Goal: Task Accomplishment & Management: Complete application form

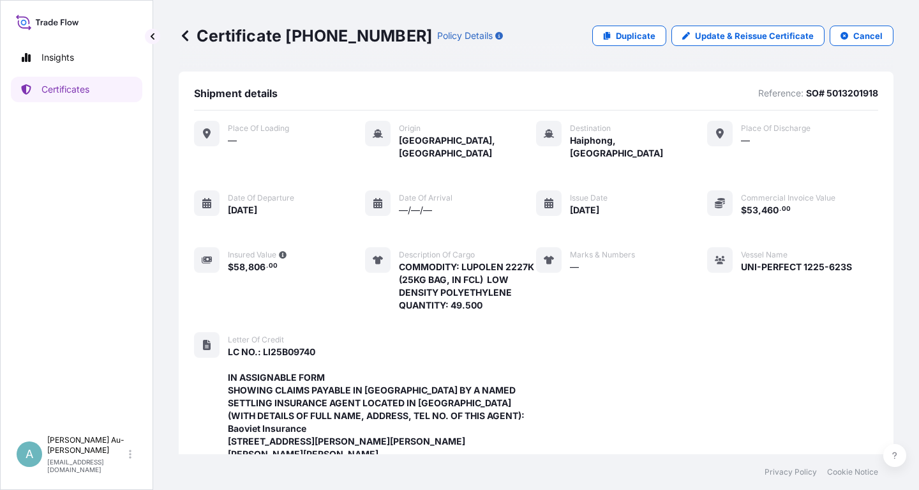
scroll to position [453, 0]
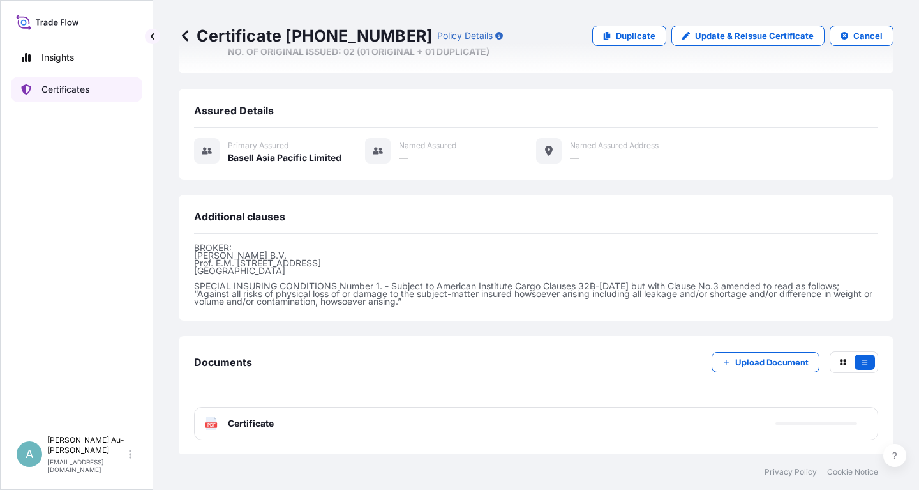
click at [96, 94] on link "Certificates" at bounding box center [77, 90] width 132 height 26
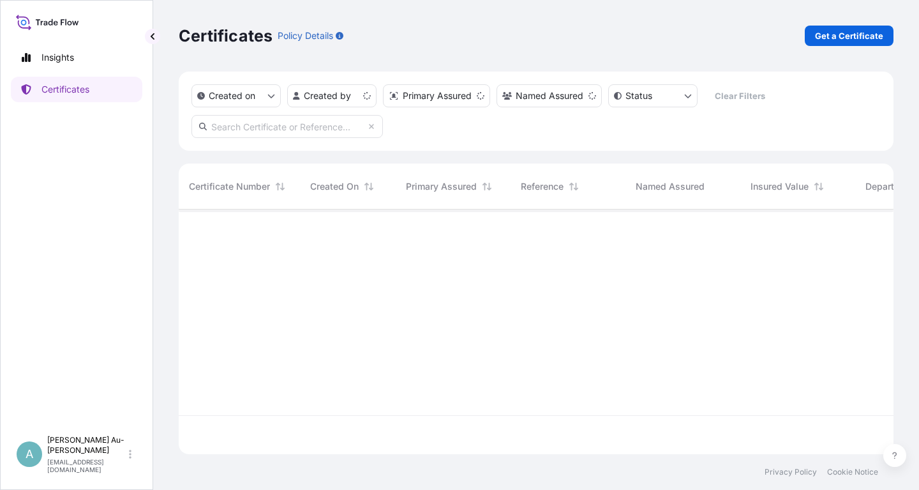
scroll to position [252, 715]
click at [284, 131] on input "text" at bounding box center [288, 126] width 192 height 23
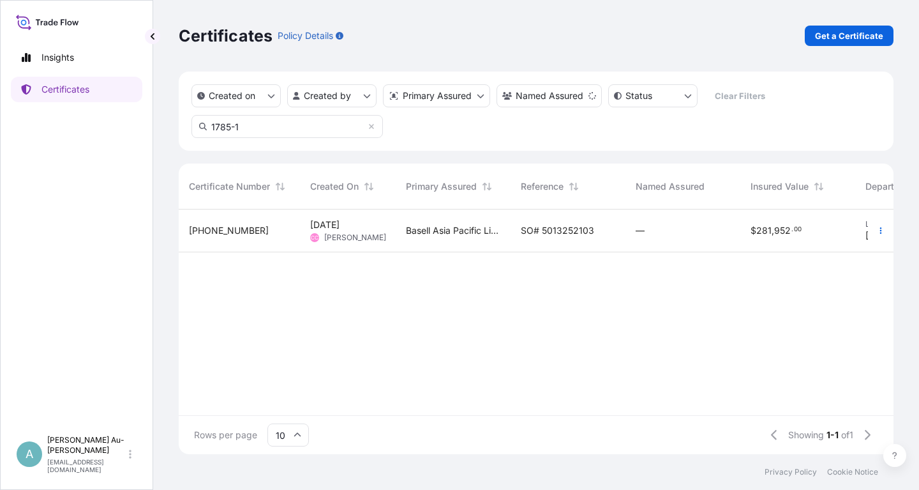
type input "1785-1"
click at [541, 231] on span "SO# 5013252103" at bounding box center [557, 230] width 73 height 13
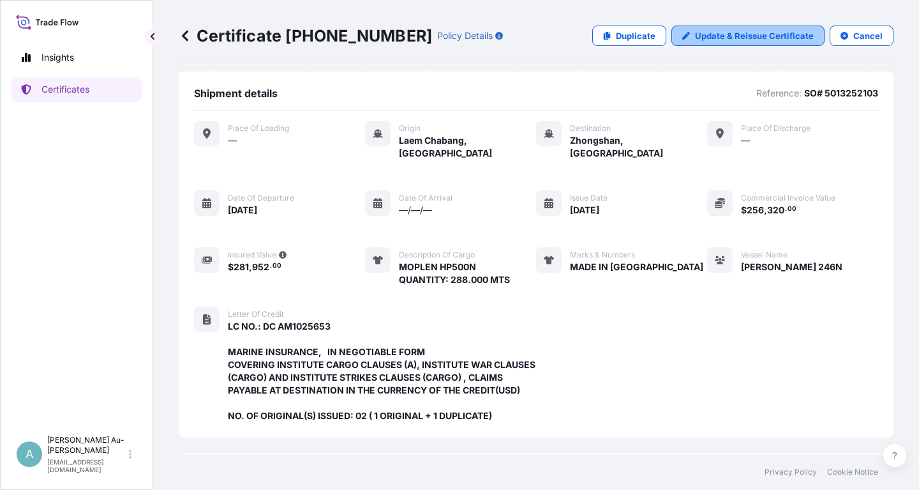
click at [737, 38] on p "Update & Reissue Certificate" at bounding box center [754, 35] width 119 height 13
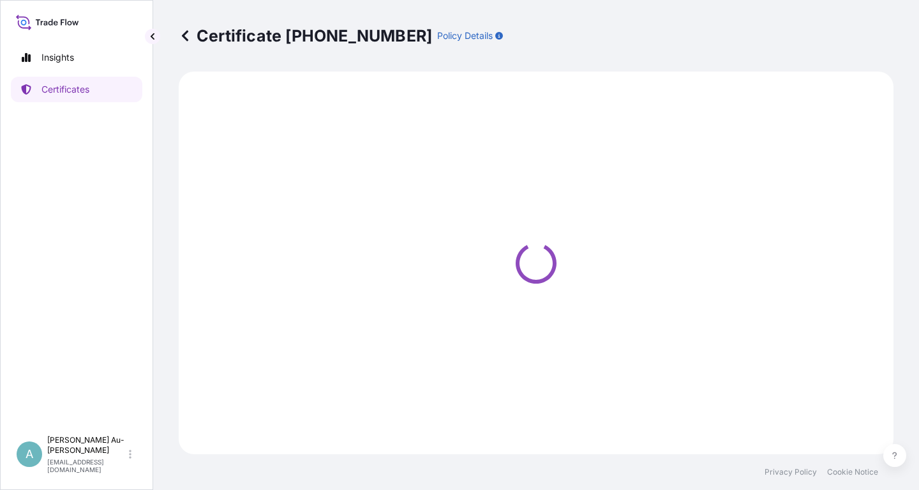
select select "Sea"
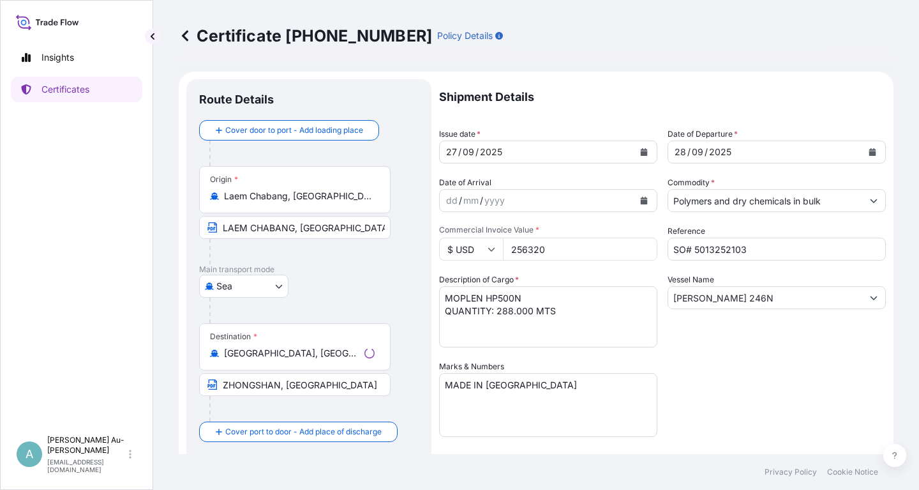
select select "32034"
click at [649, 151] on button "Calendar" at bounding box center [644, 152] width 20 height 20
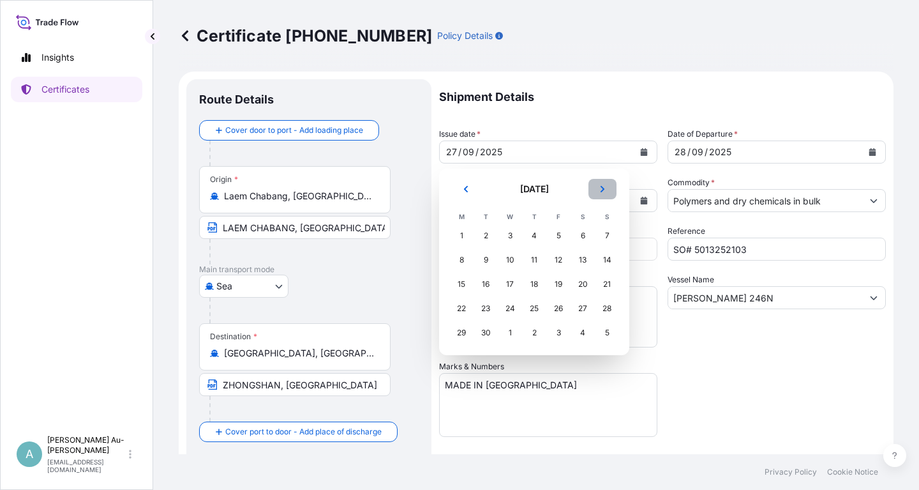
click at [602, 190] on icon "Next" at bounding box center [603, 189] width 8 height 8
click at [458, 260] on div "6" at bounding box center [461, 259] width 23 height 23
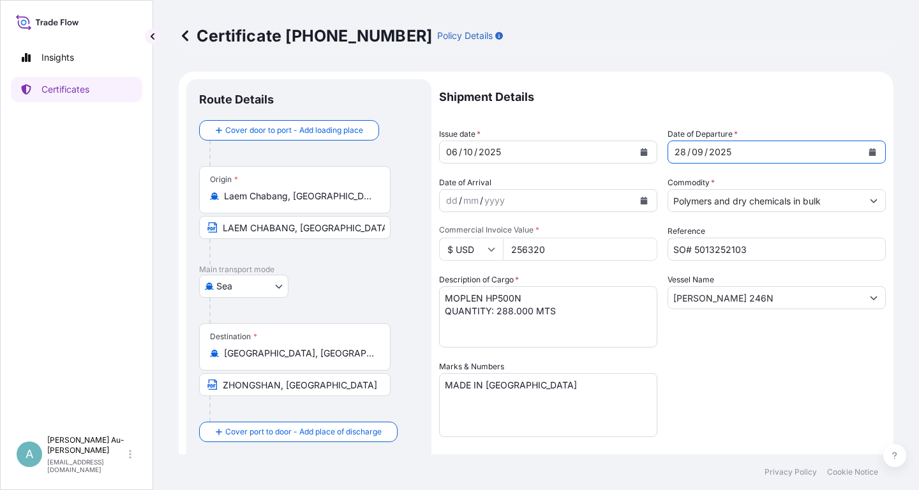
click at [870, 153] on icon "Calendar" at bounding box center [873, 152] width 7 height 8
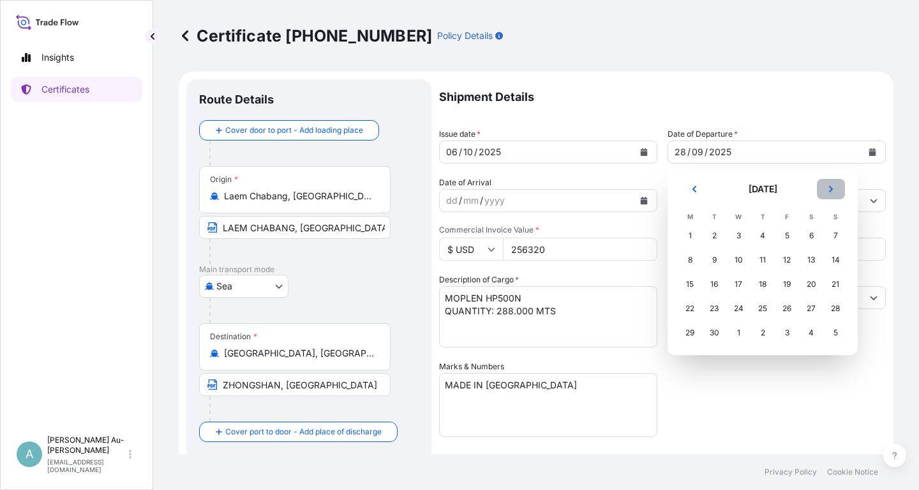
click at [836, 193] on button "Next" at bounding box center [831, 189] width 28 height 20
click at [712, 261] on div "7" at bounding box center [714, 259] width 23 height 23
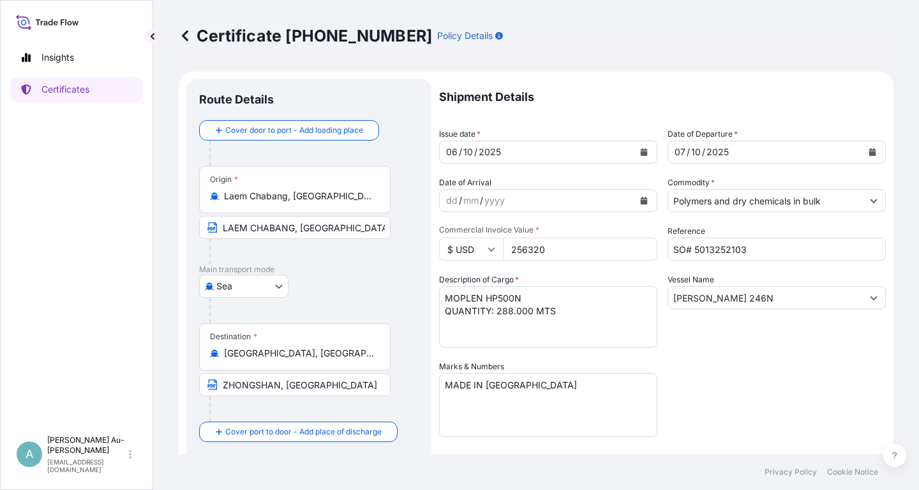
click at [738, 345] on div "Vessel Name [PERSON_NAME] 246N" at bounding box center [777, 310] width 218 height 74
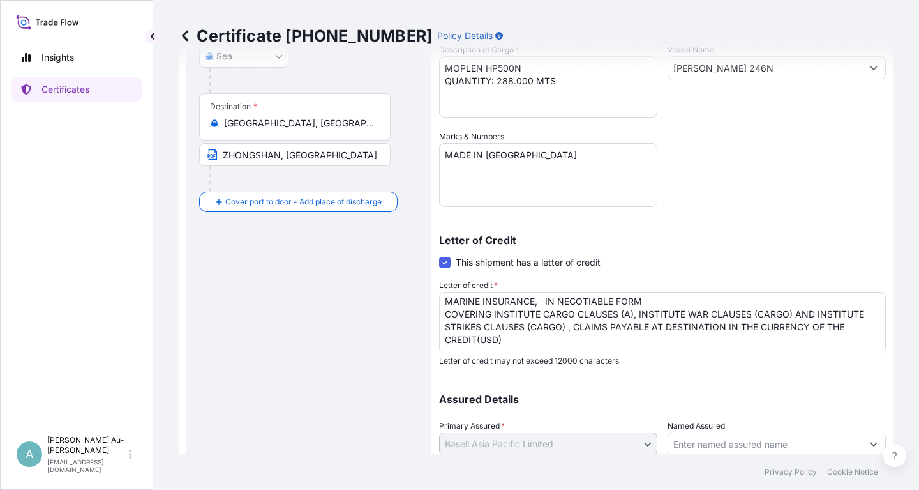
scroll to position [54, 0]
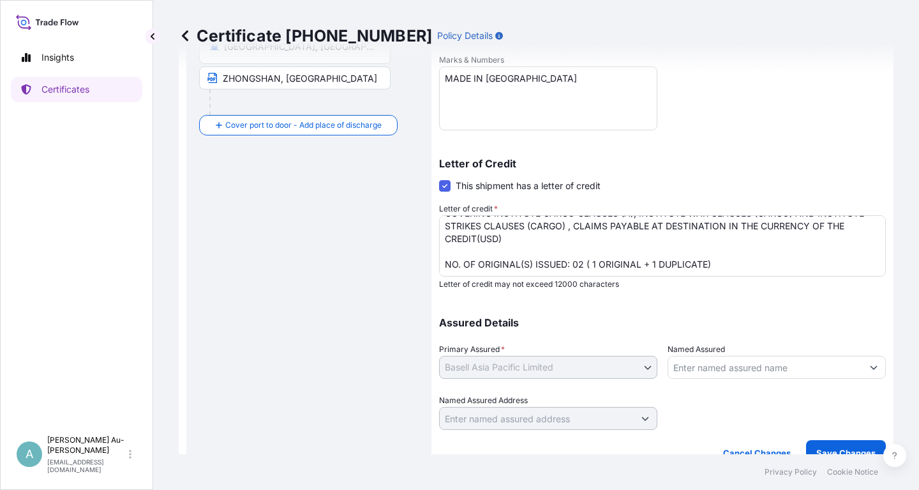
click at [709, 261] on textarea "LC NO.: DC AM1025653 MARINE INSURANCE, IN NEGOTIABLE FORM COVERING INSTITUTE CA…" at bounding box center [662, 245] width 447 height 61
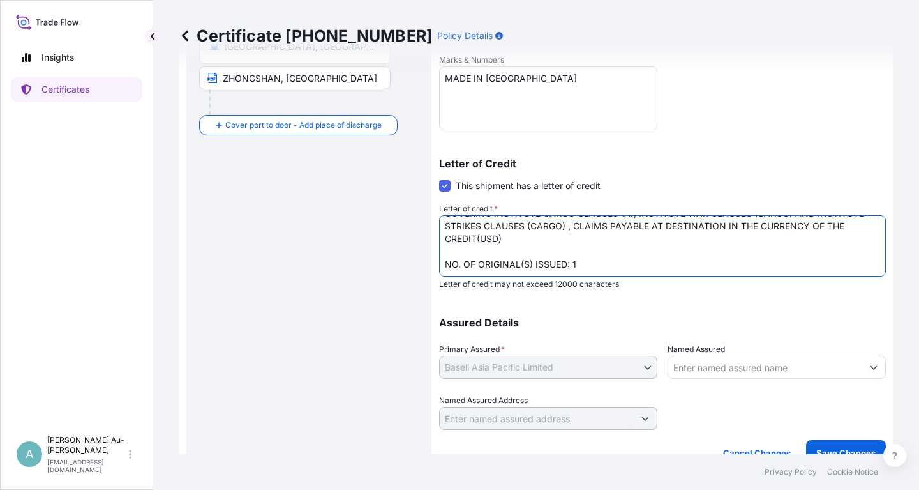
type textarea "LC NO.: DC AM1025653 MARINE INSURANCE, IN NEGOTIABLE FORM COVERING INSTITUTE CA…"
click at [792, 330] on div "Assured Details Primary Assured * Basell Asia Pacific Limited Basell Asia Pacif…" at bounding box center [662, 366] width 447 height 128
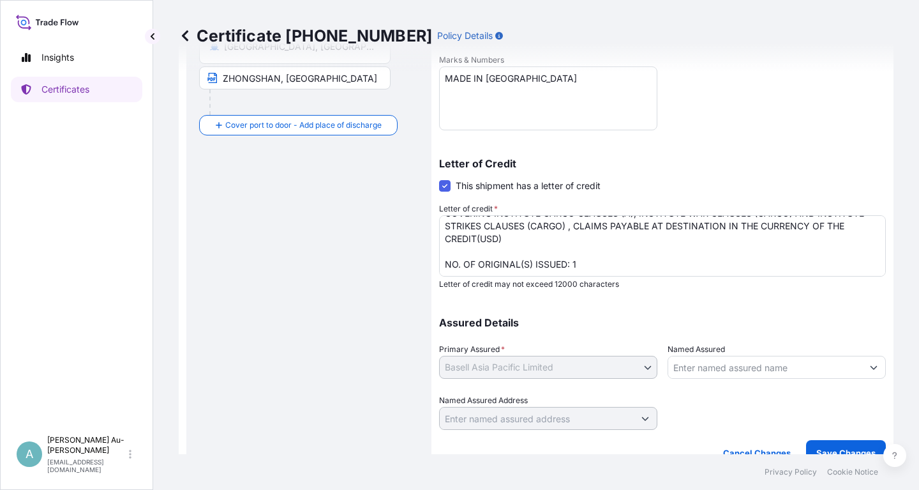
scroll to position [318, 0]
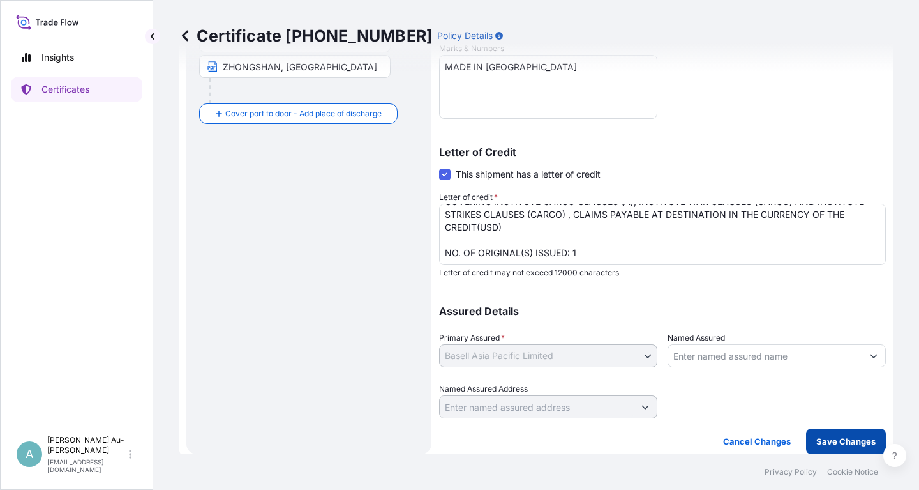
click at [848, 440] on p "Save Changes" at bounding box center [846, 441] width 59 height 13
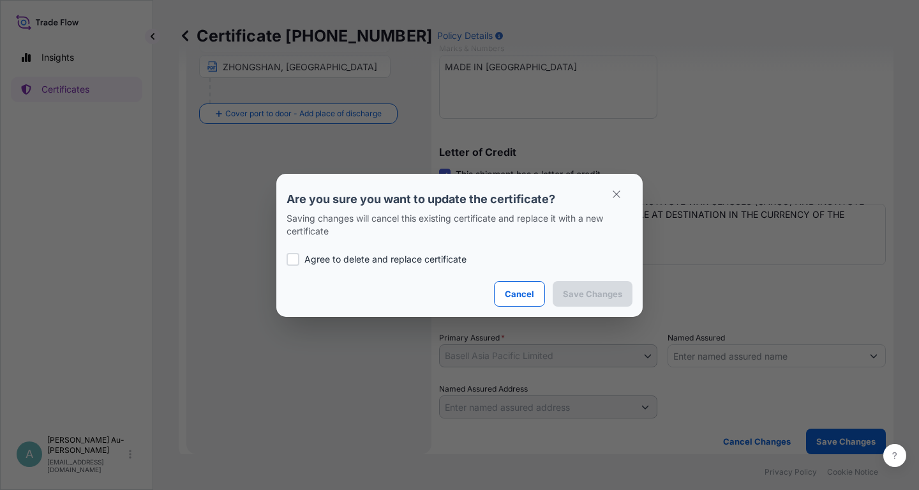
click at [289, 264] on div at bounding box center [293, 259] width 13 height 13
checkbox input "true"
click at [589, 300] on button "Save Changes" at bounding box center [593, 294] width 80 height 26
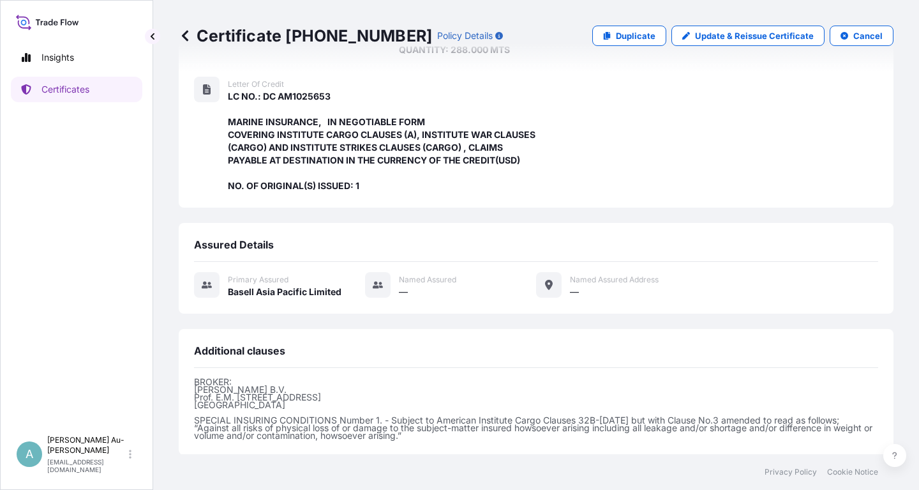
scroll to position [364, 0]
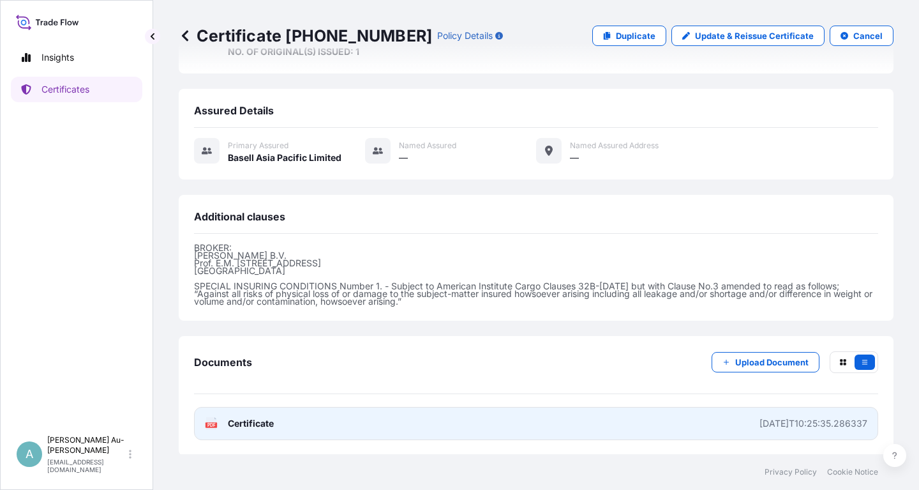
click at [290, 419] on link "PDF Certificate [DATE]T10:25:35.286337" at bounding box center [536, 423] width 684 height 33
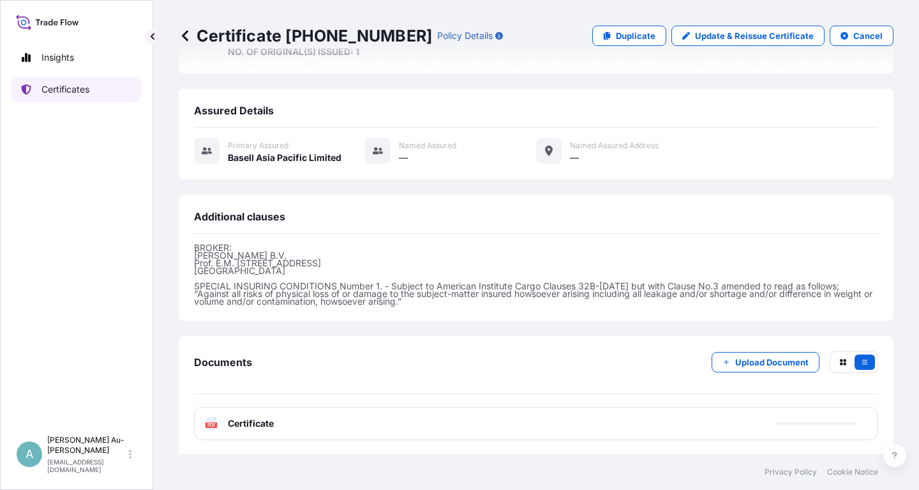
click at [72, 93] on p "Certificates" at bounding box center [66, 89] width 48 height 13
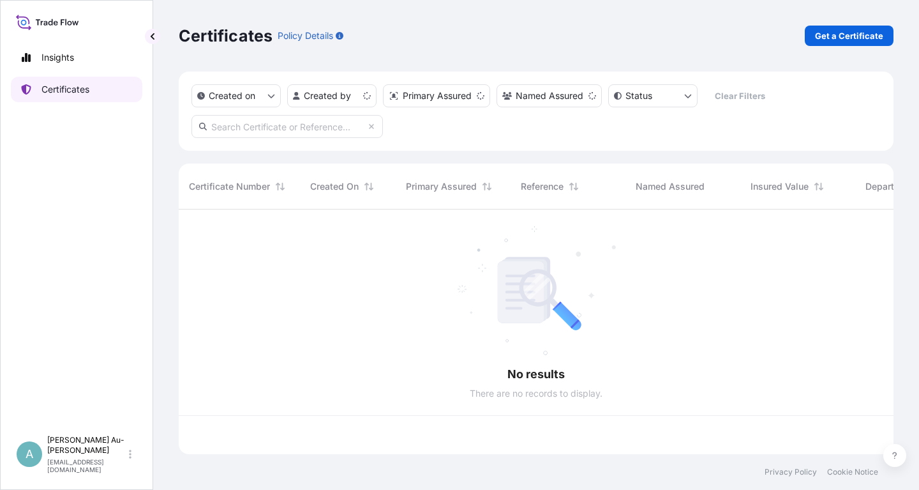
scroll to position [252, 715]
click at [268, 133] on input "text" at bounding box center [288, 126] width 192 height 23
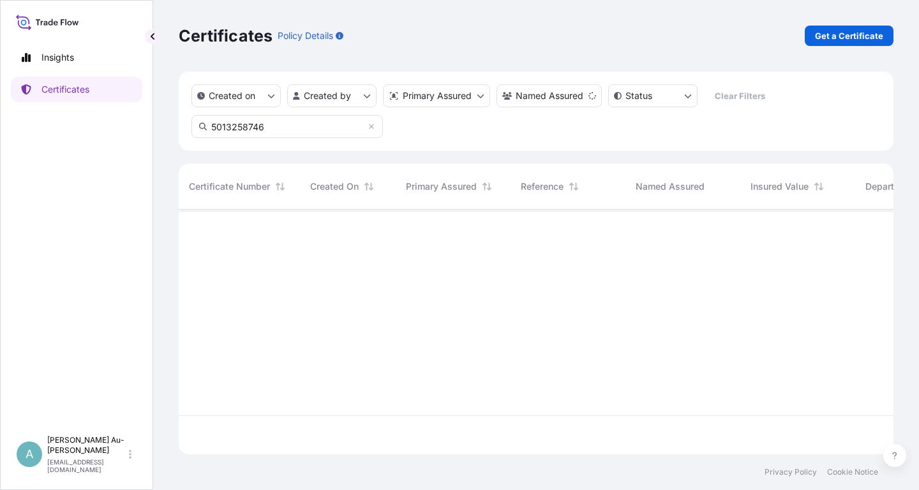
type input "5013258746"
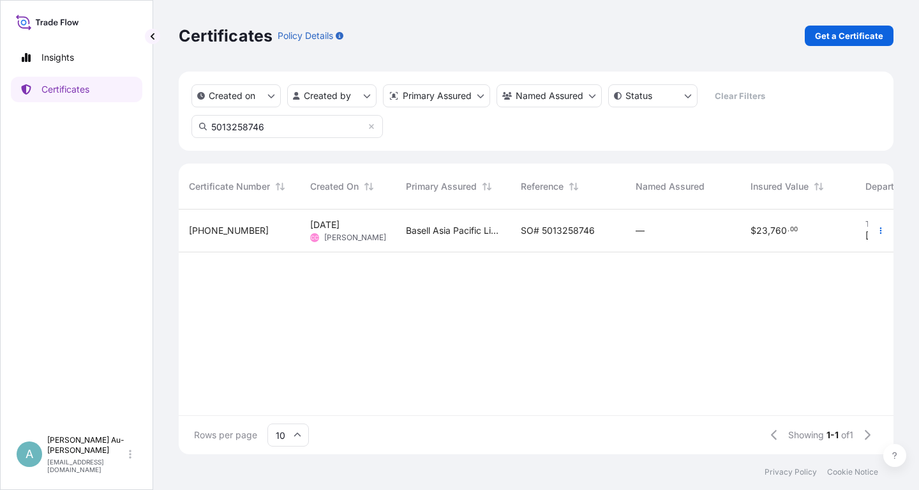
click at [568, 232] on span "SO# 5013258746" at bounding box center [558, 230] width 74 height 13
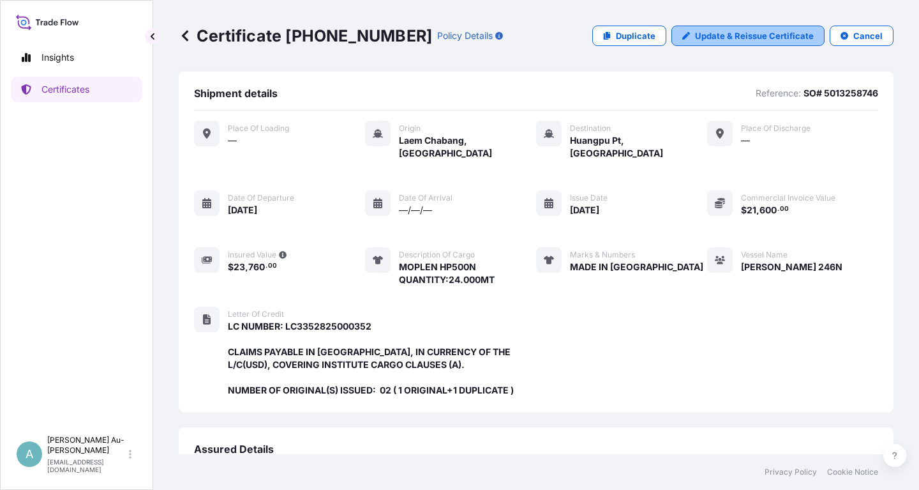
click at [744, 34] on p "Update & Reissue Certificate" at bounding box center [754, 35] width 119 height 13
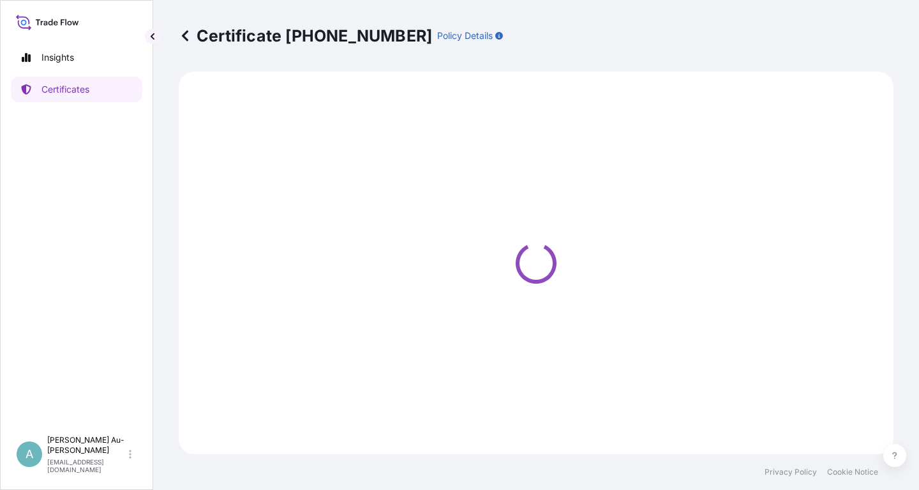
select select "Sea"
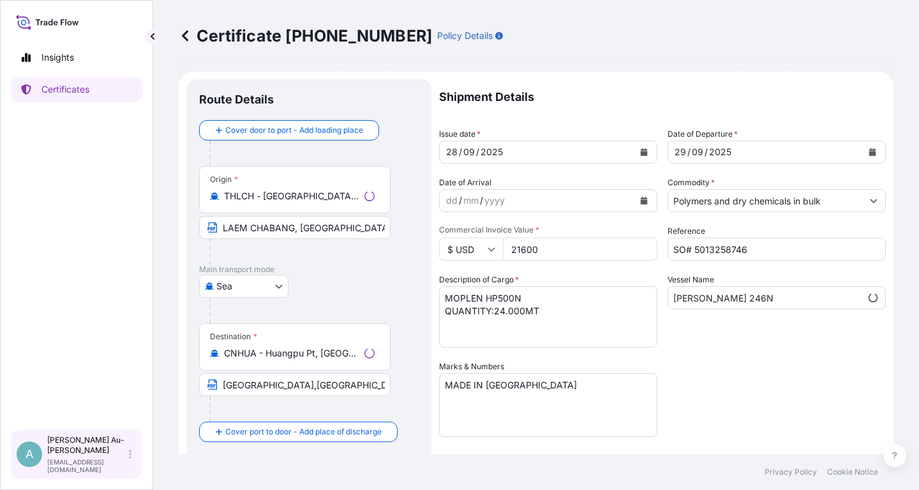
select select "32034"
click at [642, 149] on icon "Calendar" at bounding box center [644, 152] width 7 height 8
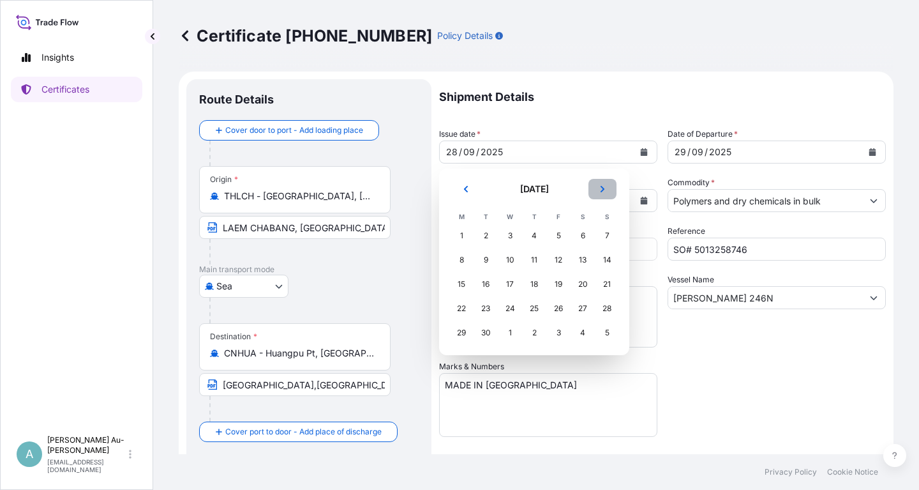
click at [606, 190] on icon "Next" at bounding box center [603, 189] width 8 height 8
click at [458, 262] on div "6" at bounding box center [461, 259] width 23 height 23
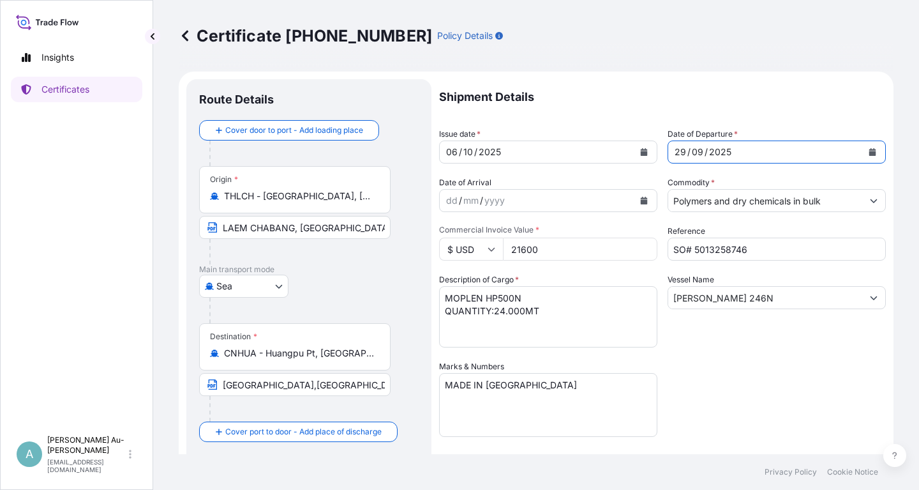
click at [866, 150] on button "Calendar" at bounding box center [873, 152] width 20 height 20
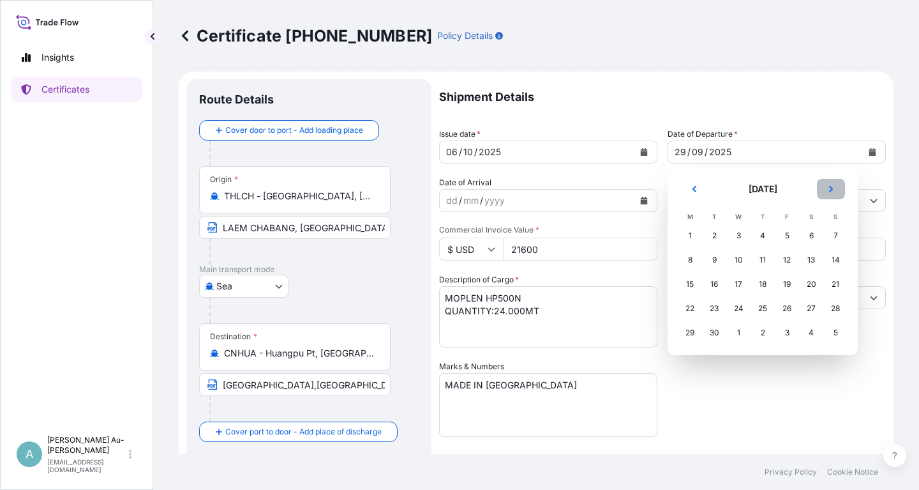
click at [834, 188] on icon "Next" at bounding box center [831, 189] width 8 height 8
click at [715, 263] on div "7" at bounding box center [714, 259] width 23 height 23
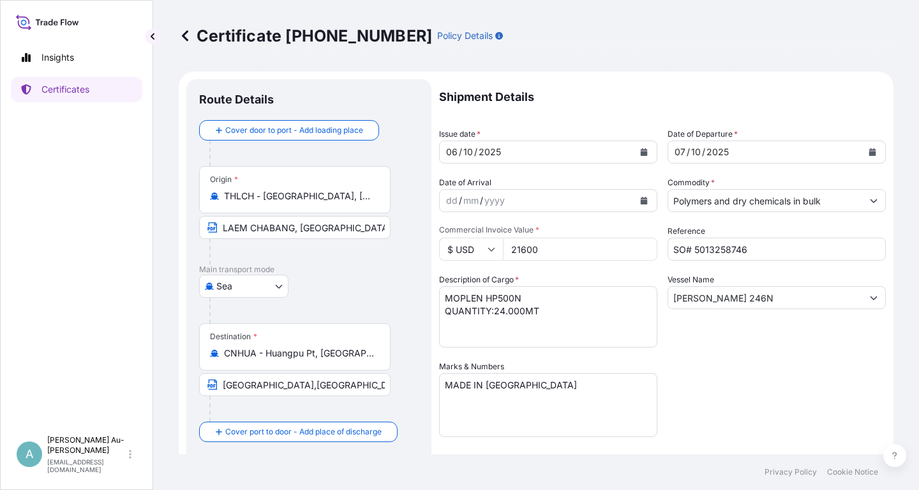
click at [726, 372] on div "Shipment Details Issue date * [DATE] Date of Departure * [DATE] Date of Arrival…" at bounding box center [662, 407] width 447 height 657
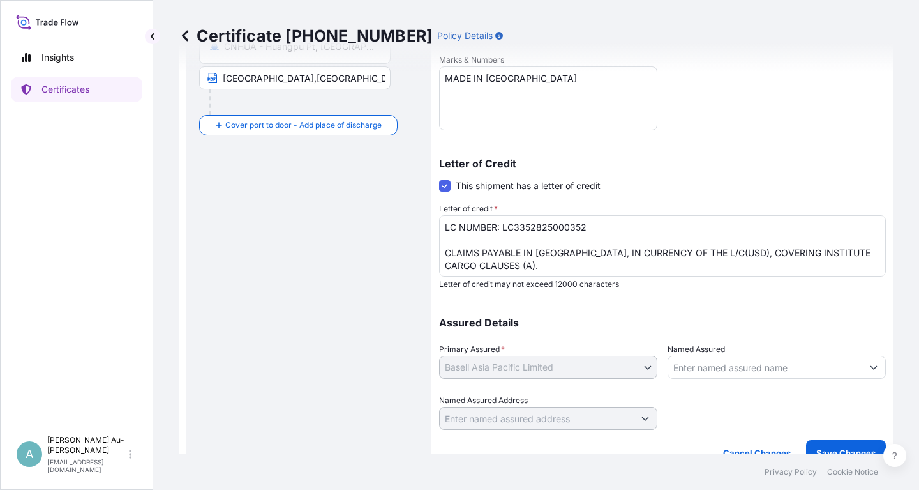
scroll to position [318, 0]
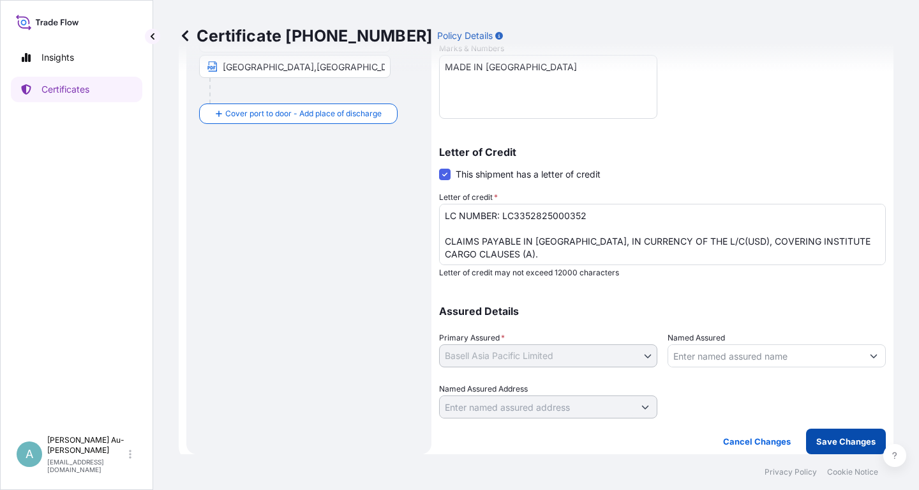
click at [844, 444] on p "Save Changes" at bounding box center [846, 441] width 59 height 13
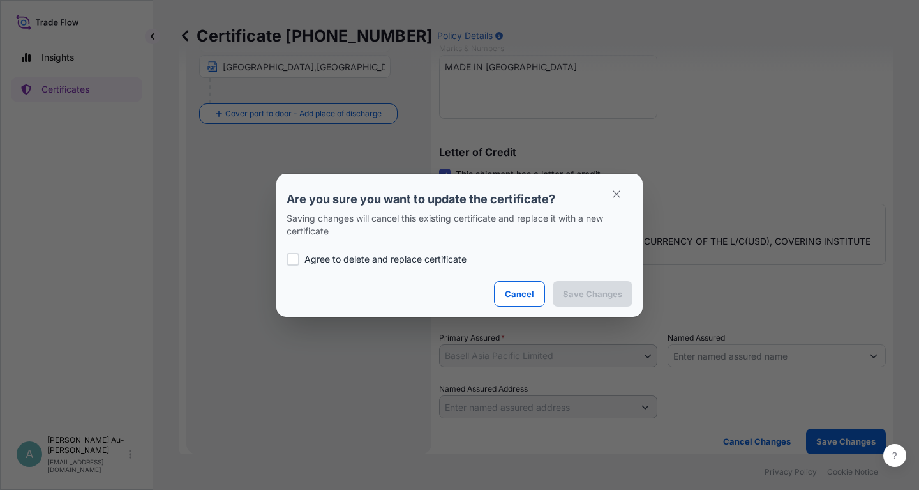
click at [304, 259] on label "Agree to delete and replace certificate" at bounding box center [460, 259] width 346 height 13
checkbox input "true"
click at [590, 294] on p "Save Changes" at bounding box center [592, 293] width 59 height 13
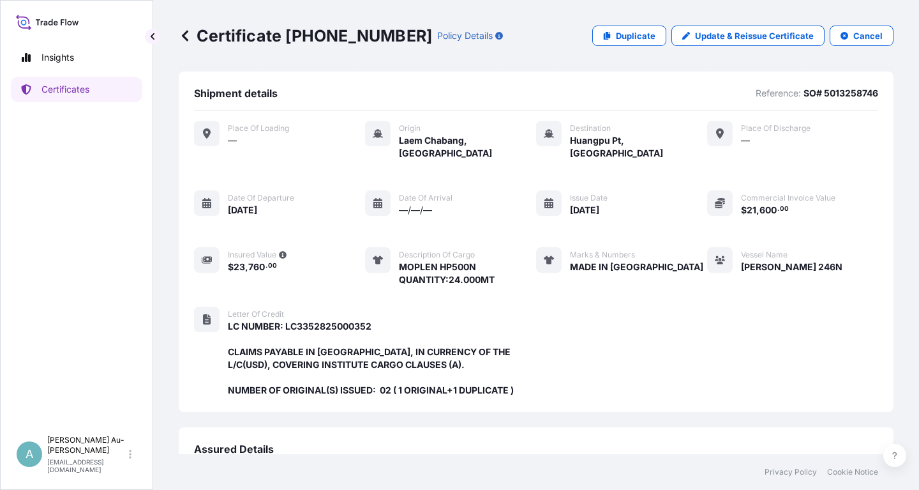
scroll to position [326, 0]
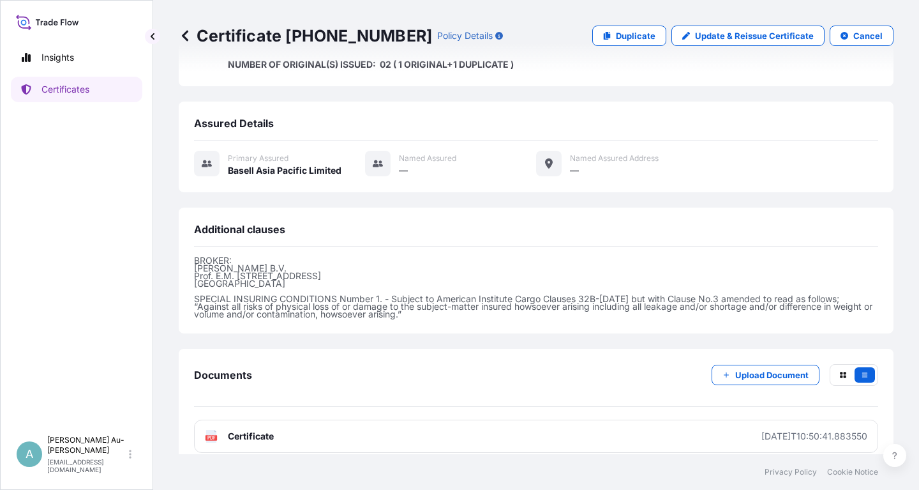
click at [398, 426] on link "PDF Certificate [DATE]T10:50:41.883550" at bounding box center [536, 435] width 684 height 33
click at [59, 86] on p "Certificates" at bounding box center [66, 89] width 48 height 13
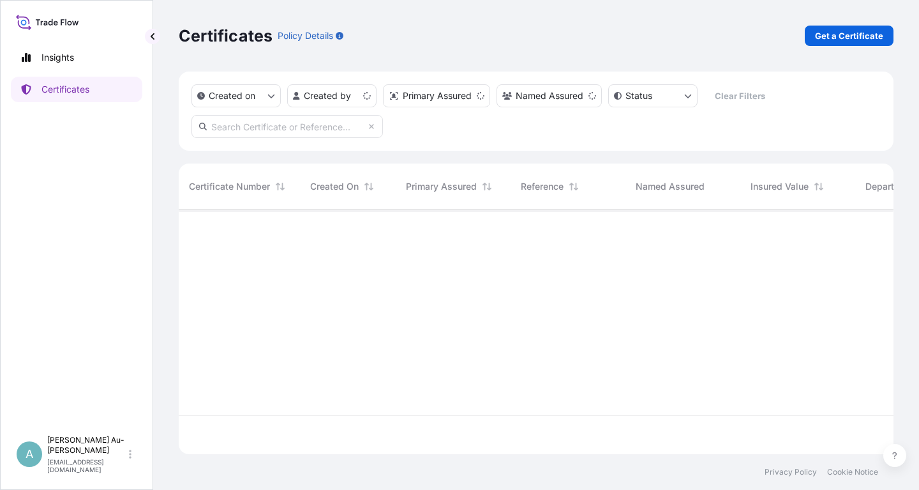
scroll to position [252, 715]
click at [310, 132] on input "text" at bounding box center [288, 126] width 192 height 23
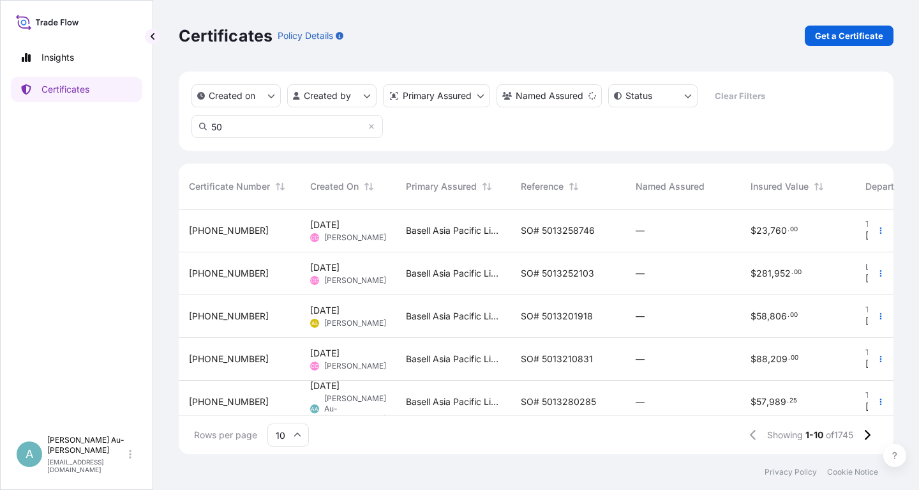
type input "5"
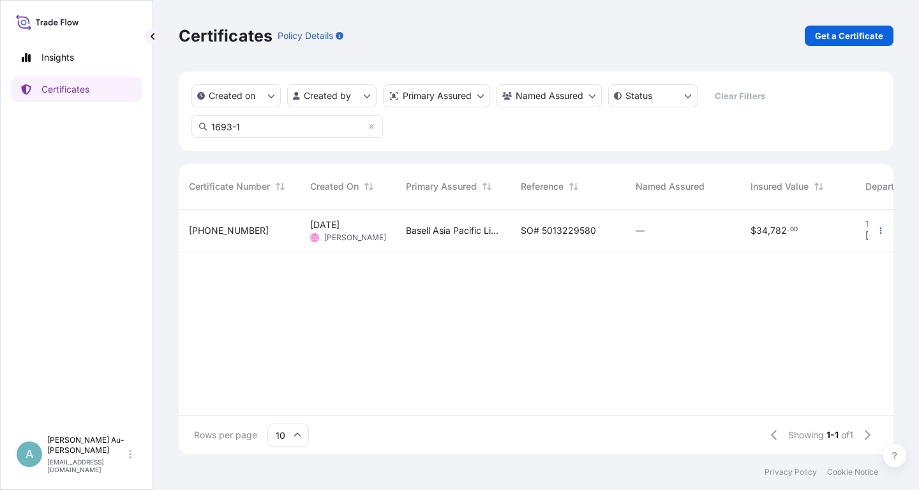
type input "1693-1"
click at [552, 230] on span "SO# 5013229580" at bounding box center [558, 230] width 75 height 13
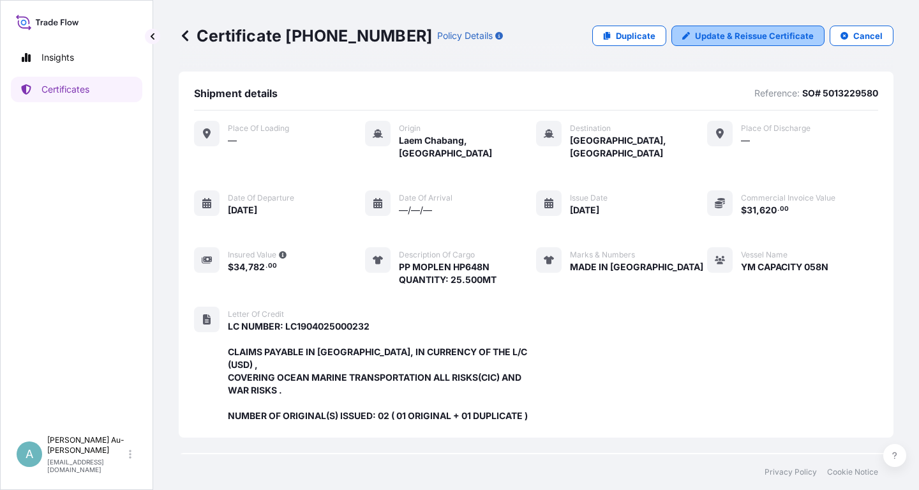
click at [747, 38] on p "Update & Reissue Certificate" at bounding box center [754, 35] width 119 height 13
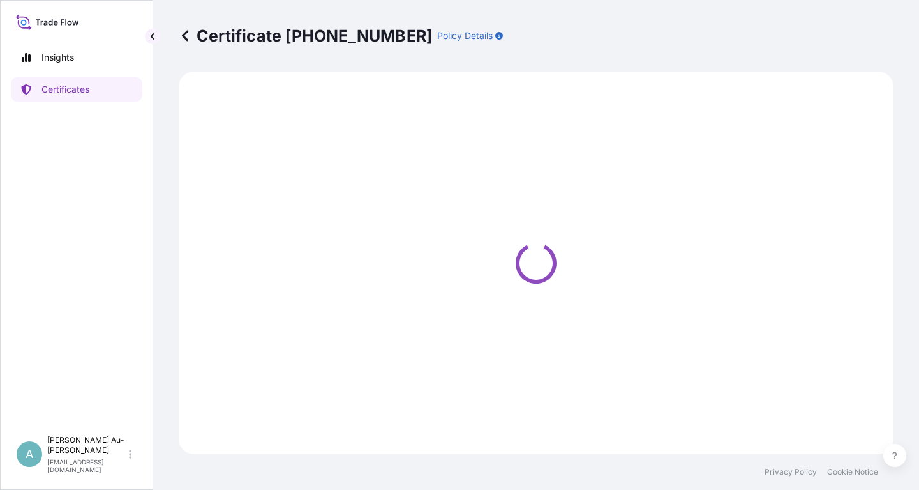
select select "Sea"
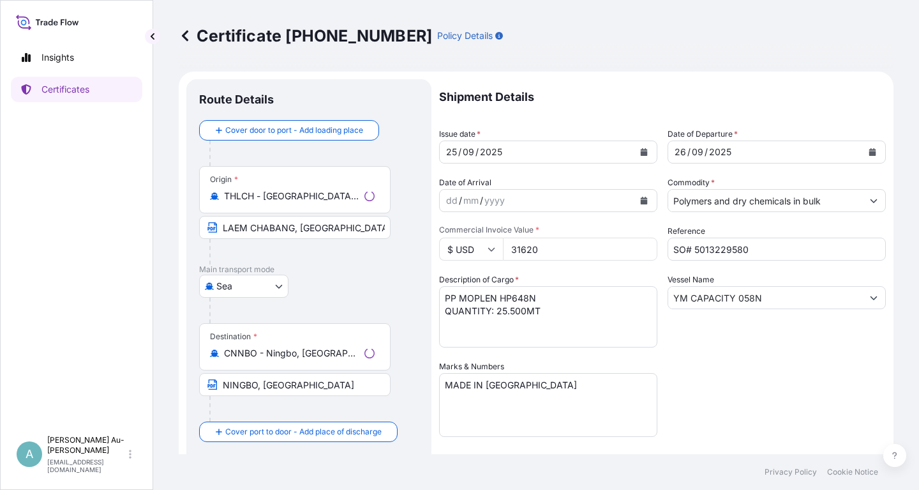
select select "32034"
click at [644, 153] on icon "Calendar" at bounding box center [644, 152] width 7 height 8
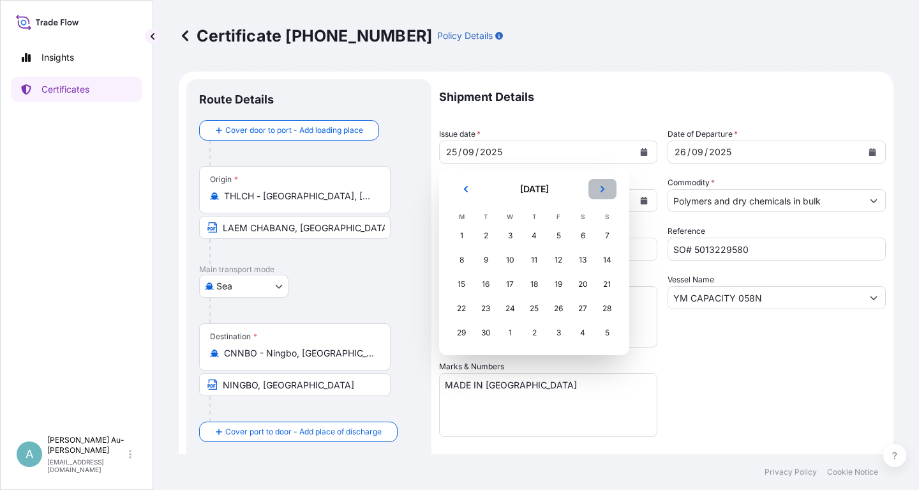
click at [600, 185] on icon "Next" at bounding box center [603, 189] width 8 height 8
click at [606, 237] on div "5" at bounding box center [607, 235] width 23 height 23
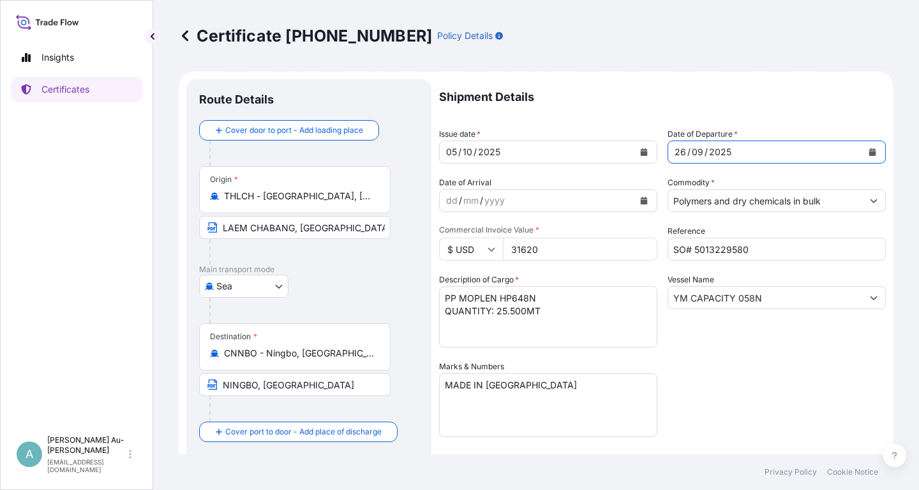
click at [875, 154] on icon "Calendar" at bounding box center [873, 152] width 7 height 8
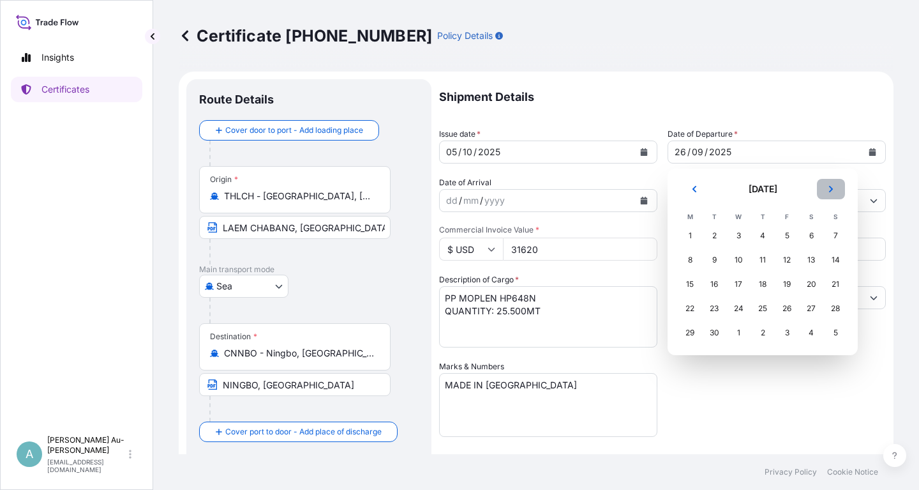
click at [832, 192] on icon "Next" at bounding box center [831, 189] width 8 height 8
click at [696, 262] on div "6" at bounding box center [690, 259] width 23 height 23
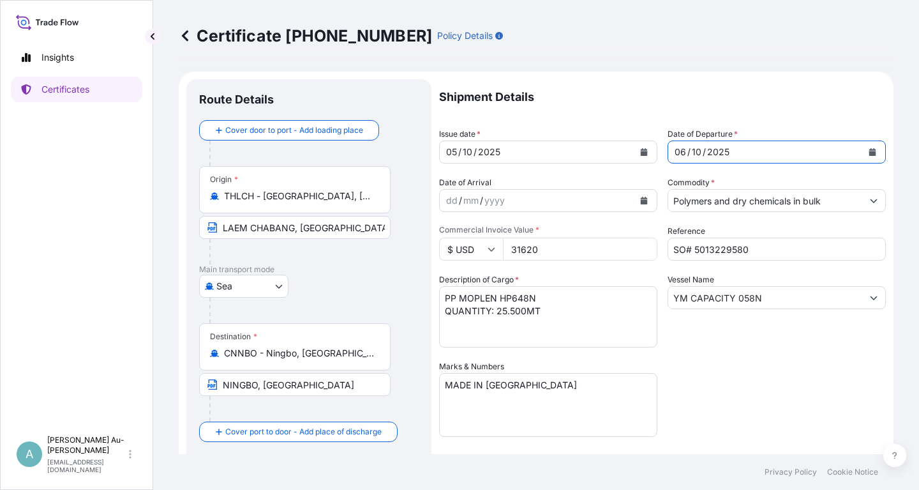
drag, startPoint x: 741, startPoint y: 397, endPoint x: 751, endPoint y: 397, distance: 10.2
click at [751, 397] on div "Shipment Details Issue date * [DATE] Date of Departure * [DATE] Date of Arrival…" at bounding box center [662, 407] width 447 height 657
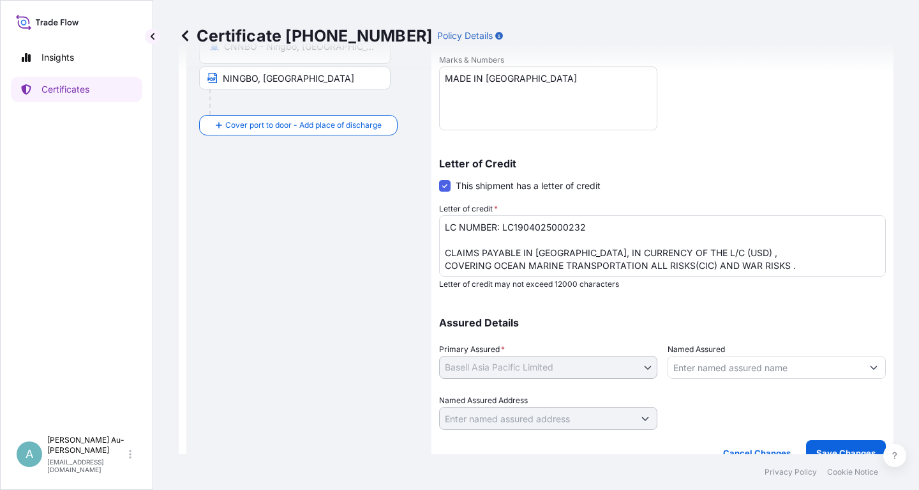
scroll to position [318, 0]
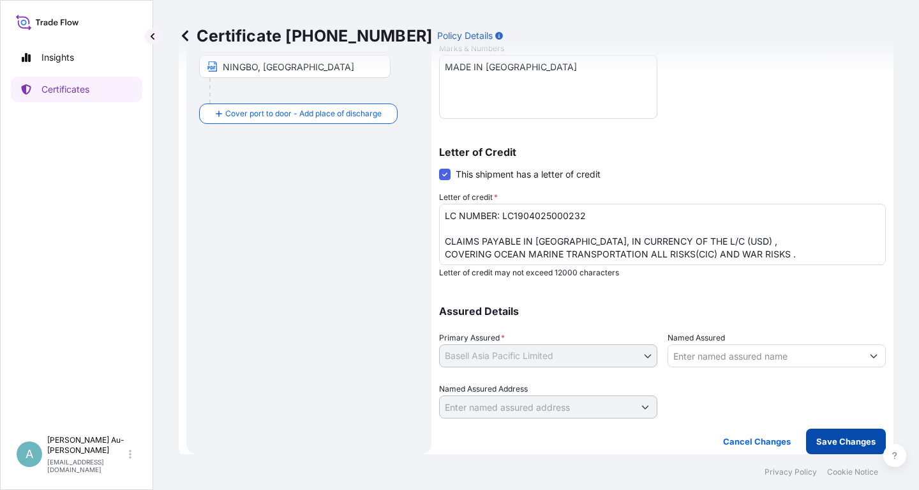
click at [824, 441] on p "Save Changes" at bounding box center [846, 441] width 59 height 13
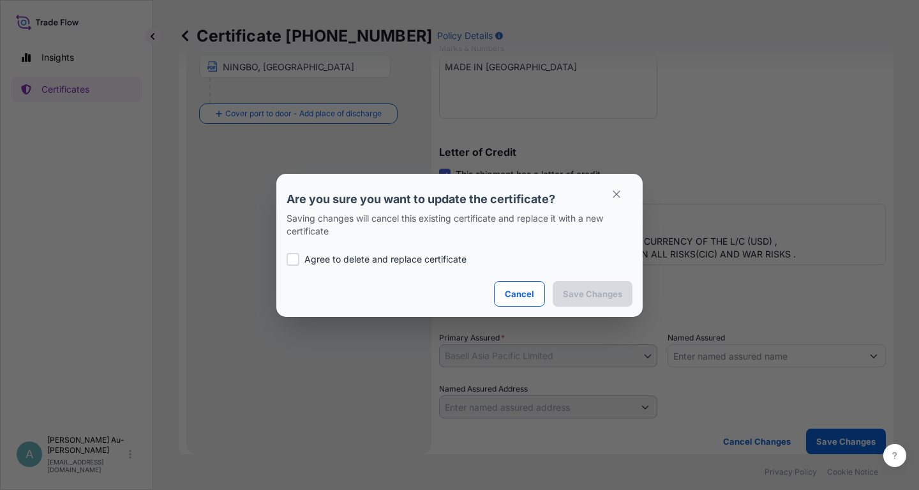
click at [348, 256] on p "Agree to delete and replace certificate" at bounding box center [386, 259] width 162 height 13
checkbox input "true"
click at [578, 297] on p "Save Changes" at bounding box center [592, 293] width 59 height 13
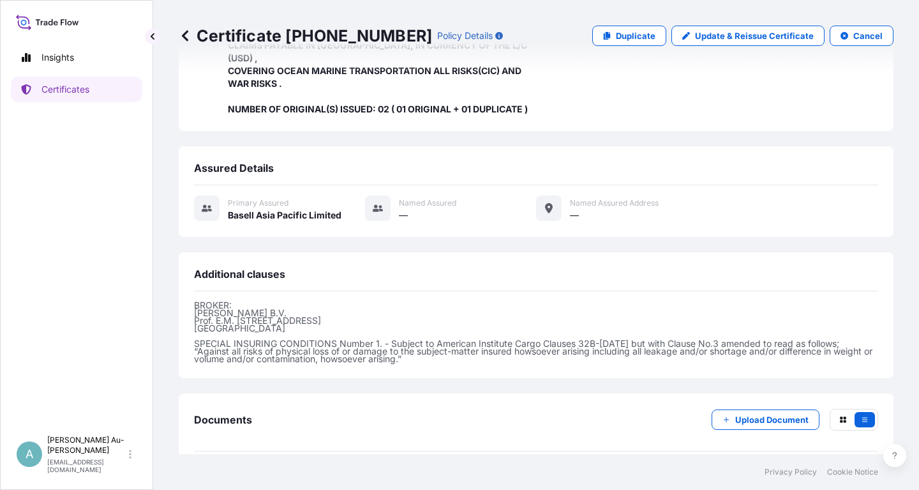
scroll to position [338, 0]
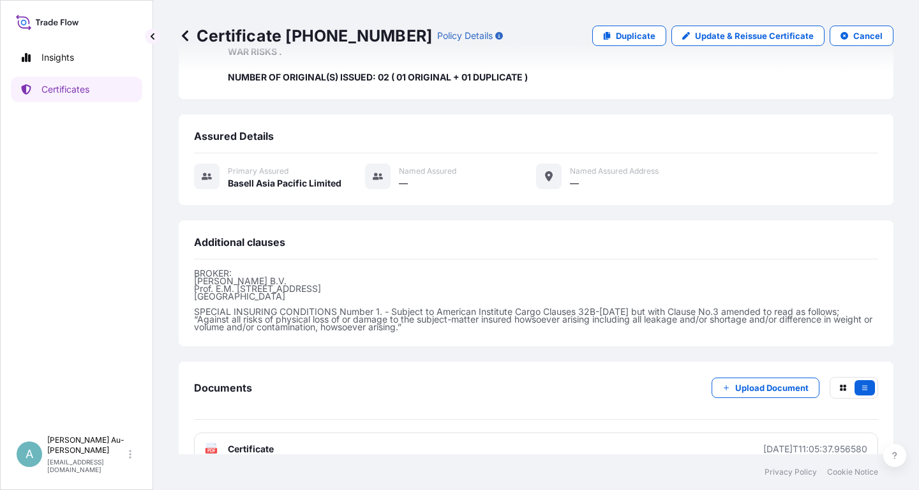
click at [409, 432] on link "PDF Certificate [DATE]T11:05:37.956580" at bounding box center [536, 448] width 684 height 33
click at [64, 94] on p "Certificates" at bounding box center [66, 89] width 48 height 13
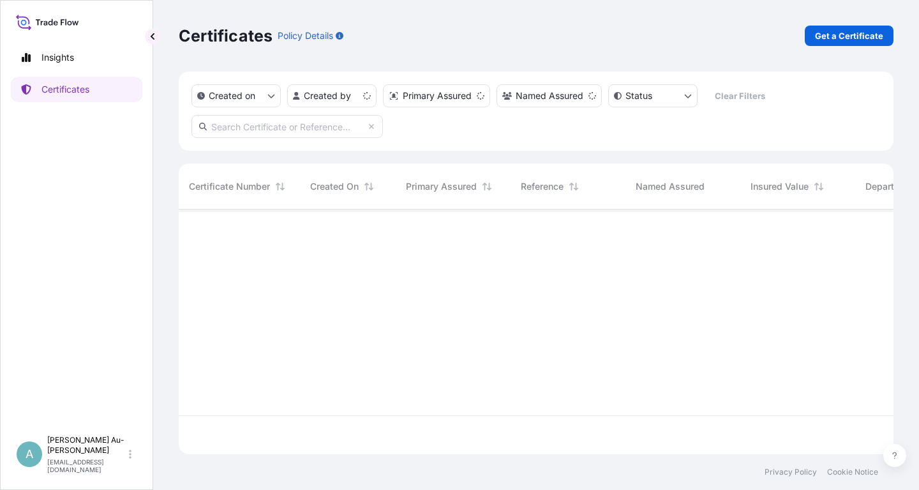
scroll to position [252, 715]
click at [265, 133] on input "text" at bounding box center [288, 126] width 192 height 23
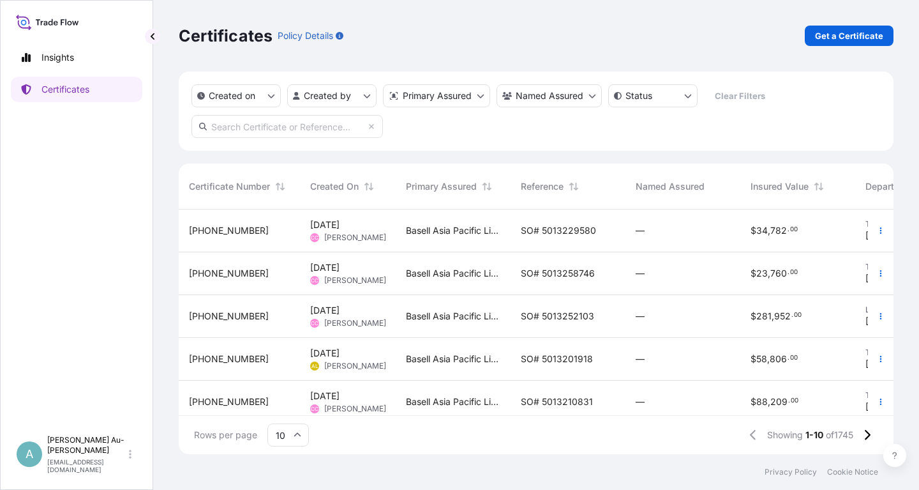
click at [223, 130] on input "text" at bounding box center [288, 126] width 192 height 23
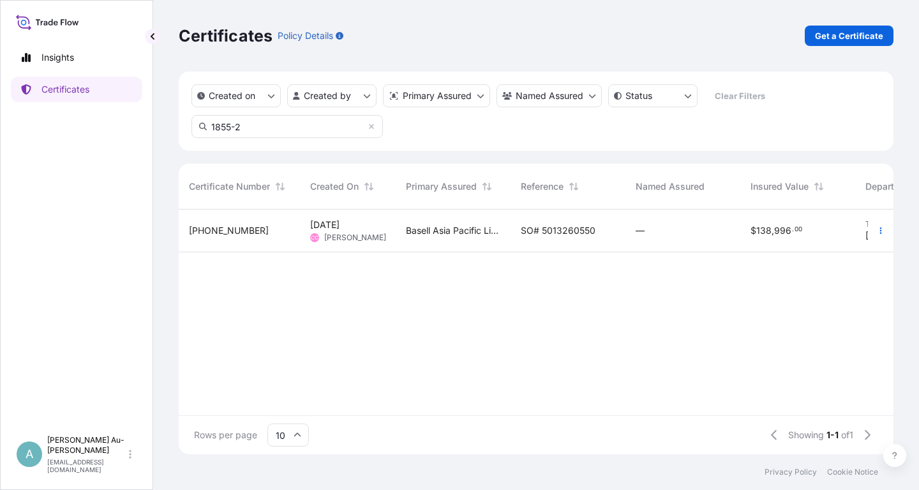
type input "1855-2"
click at [539, 236] on span "SO# 5013260550" at bounding box center [558, 230] width 75 height 13
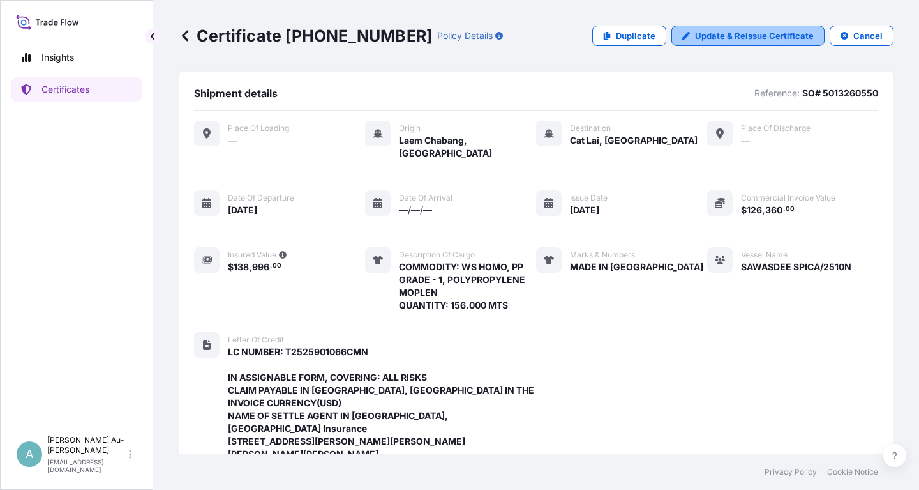
click at [729, 36] on p "Update & Reissue Certificate" at bounding box center [754, 35] width 119 height 13
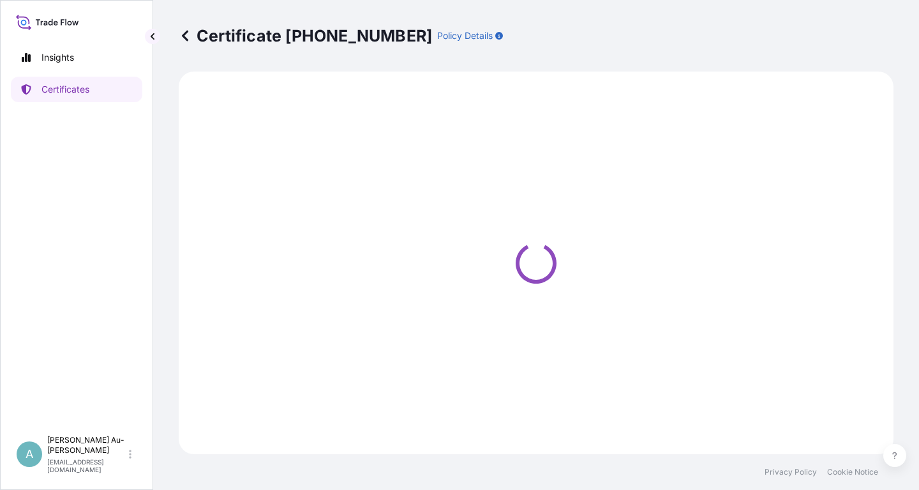
select select "Sea"
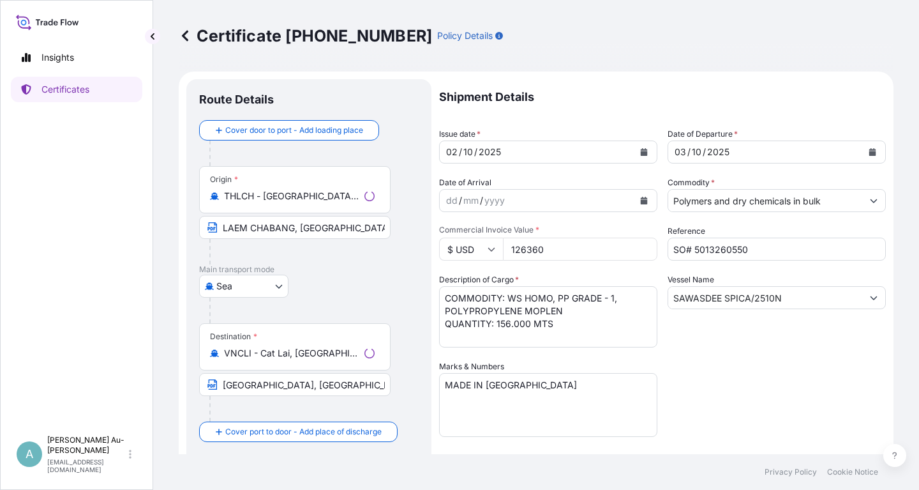
select select "32034"
click at [639, 149] on button "Calendar" at bounding box center [644, 152] width 20 height 20
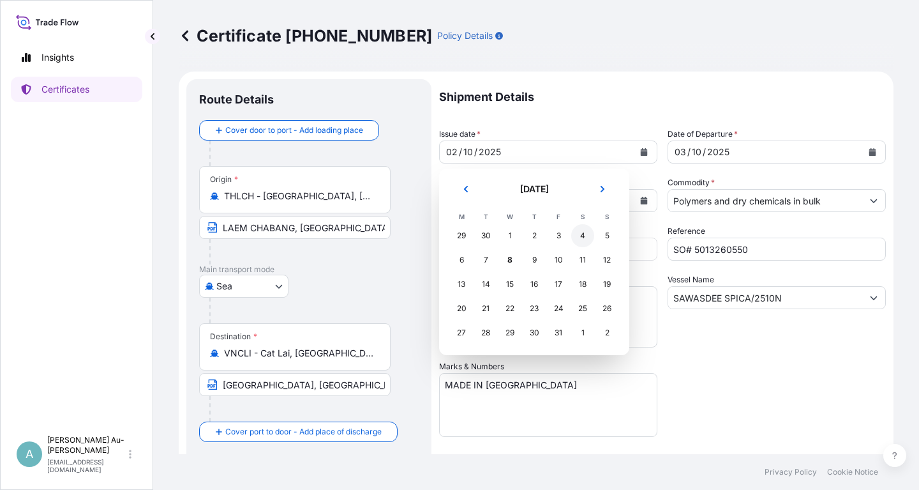
click at [583, 240] on div "4" at bounding box center [582, 235] width 23 height 23
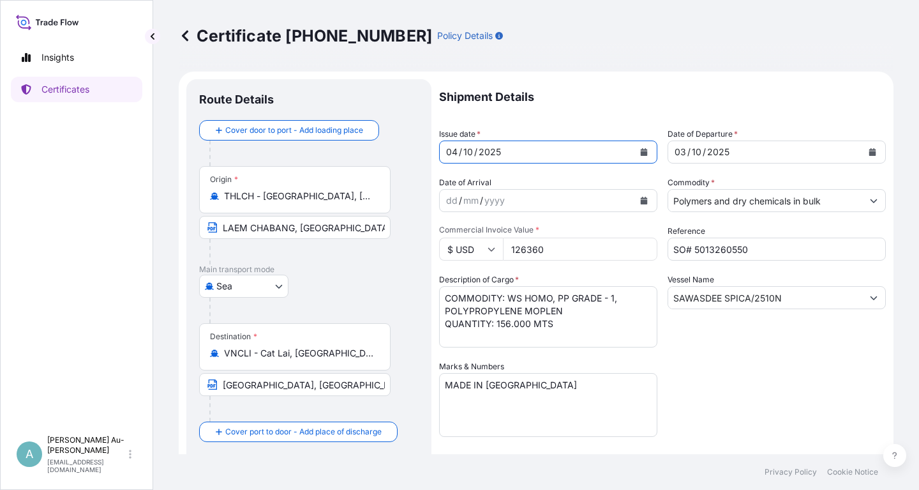
click at [868, 155] on button "Calendar" at bounding box center [873, 152] width 20 height 20
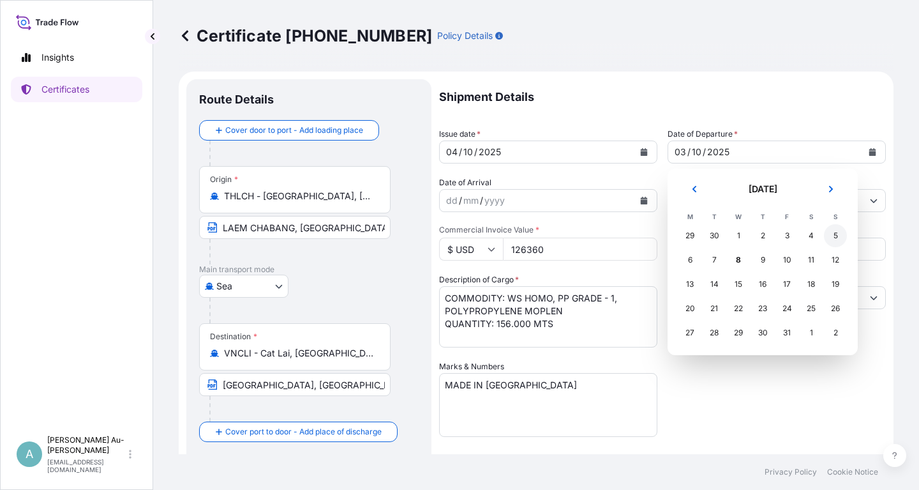
click at [840, 241] on div "5" at bounding box center [835, 235] width 23 height 23
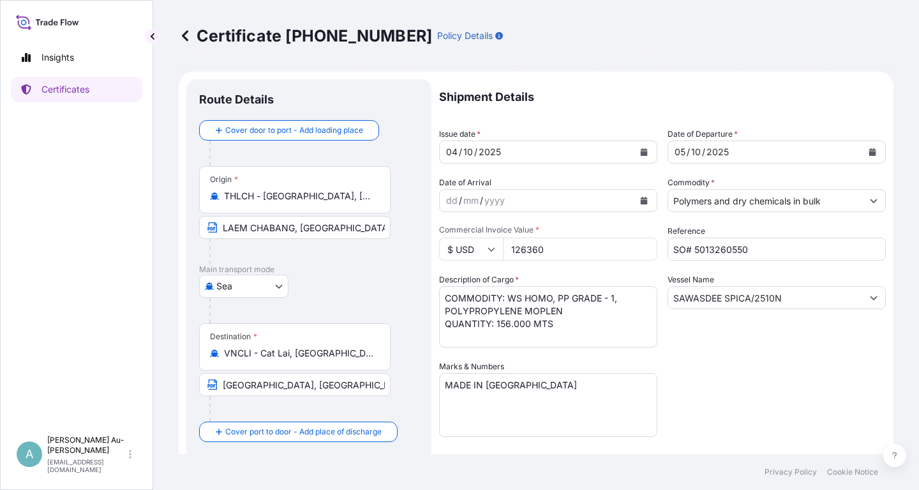
drag, startPoint x: 744, startPoint y: 404, endPoint x: 748, endPoint y: 395, distance: 9.4
click at [745, 399] on div "Shipment Details Issue date * [DATE] Date of Departure * [DATE] Date of Arrival…" at bounding box center [662, 407] width 447 height 657
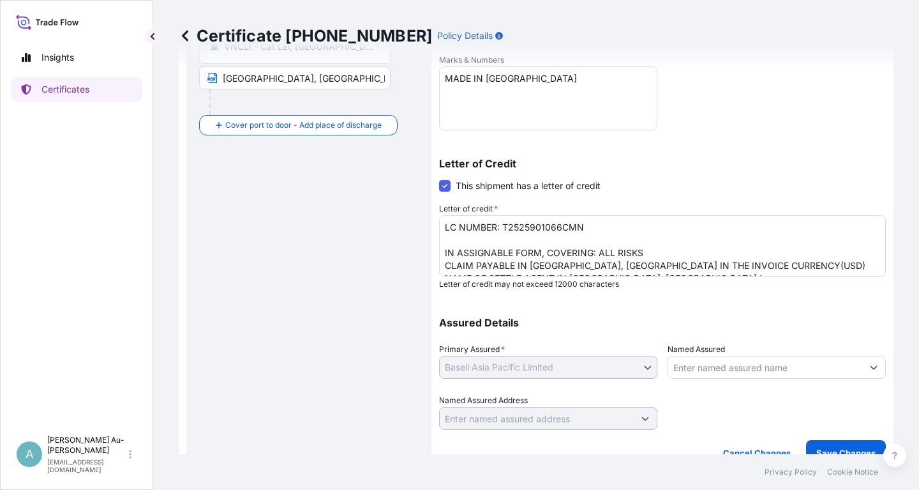
scroll to position [318, 0]
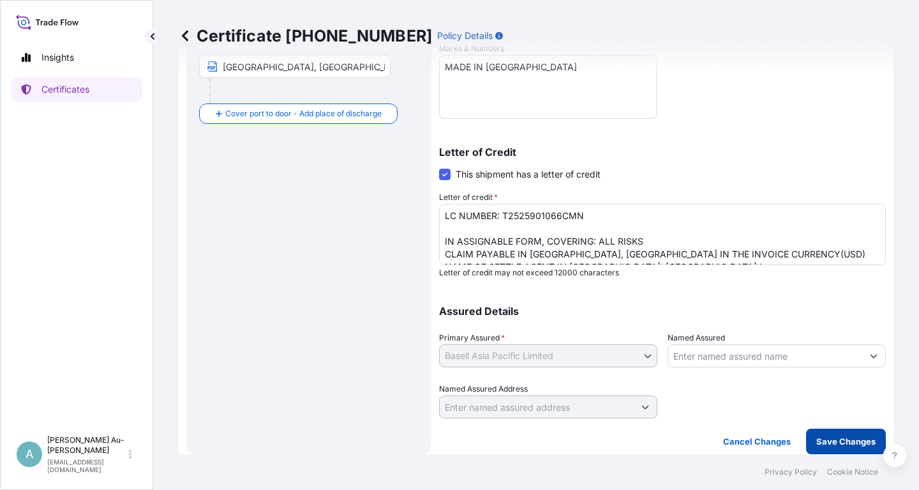
click at [825, 442] on p "Save Changes" at bounding box center [846, 441] width 59 height 13
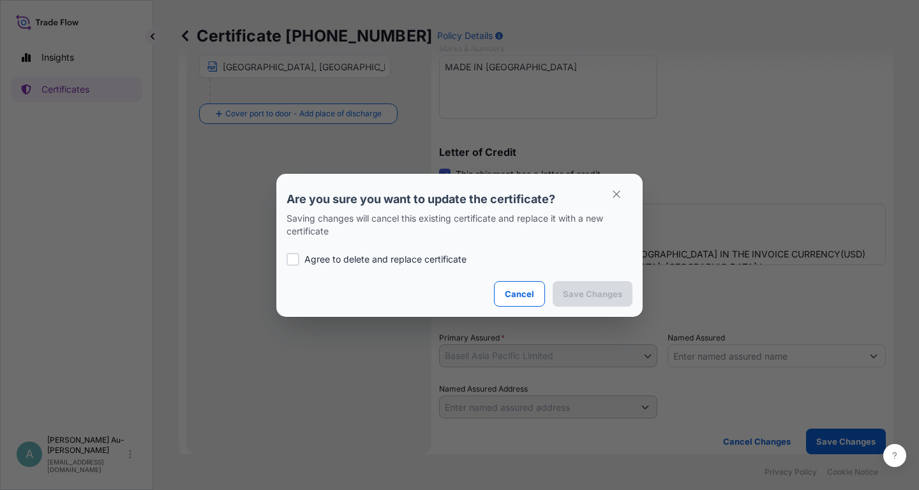
click at [301, 263] on label "Agree to delete and replace certificate" at bounding box center [460, 259] width 346 height 13
checkbox input "true"
click at [584, 299] on p "Save Changes" at bounding box center [592, 293] width 59 height 13
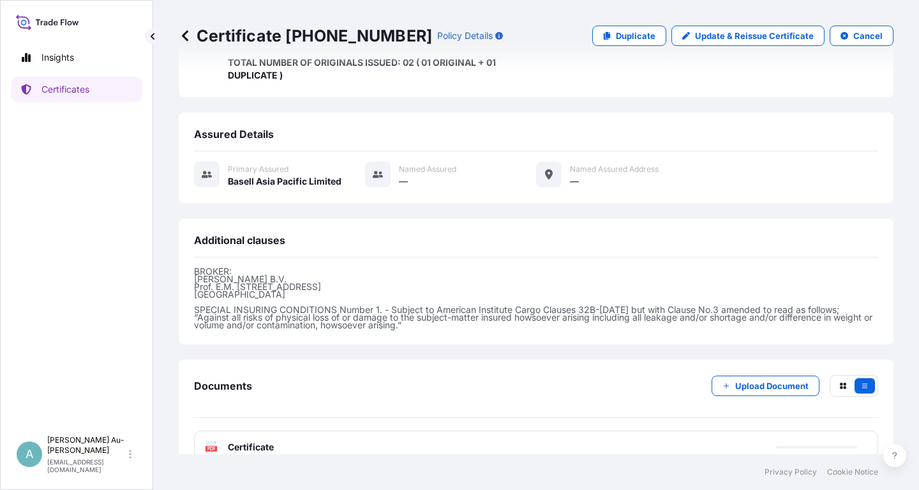
scroll to position [428, 0]
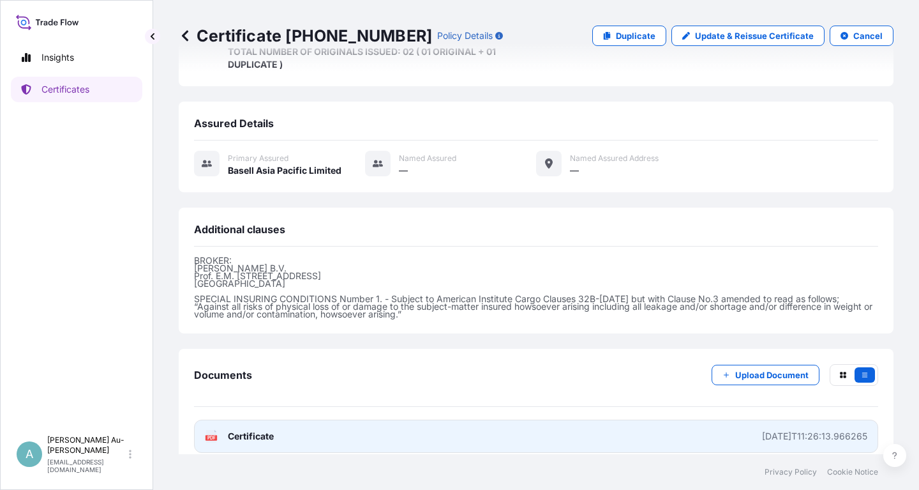
click at [351, 421] on link "PDF Certificate [DATE]T11:26:13.966265" at bounding box center [536, 435] width 684 height 33
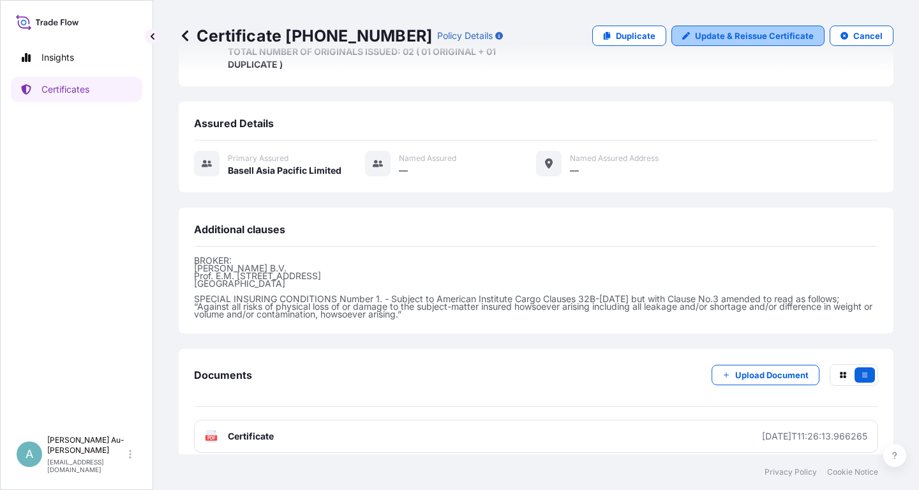
click at [776, 38] on p "Update & Reissue Certificate" at bounding box center [754, 35] width 119 height 13
select select "Sea"
select select "32034"
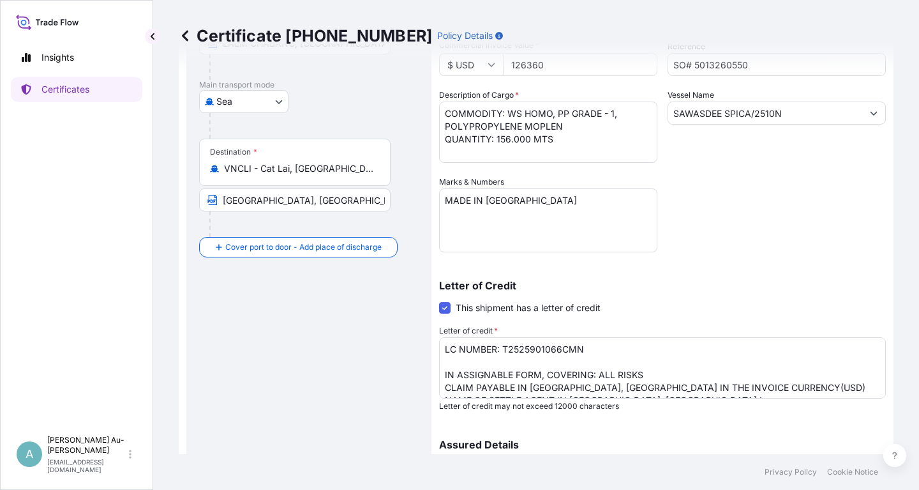
scroll to position [165, 0]
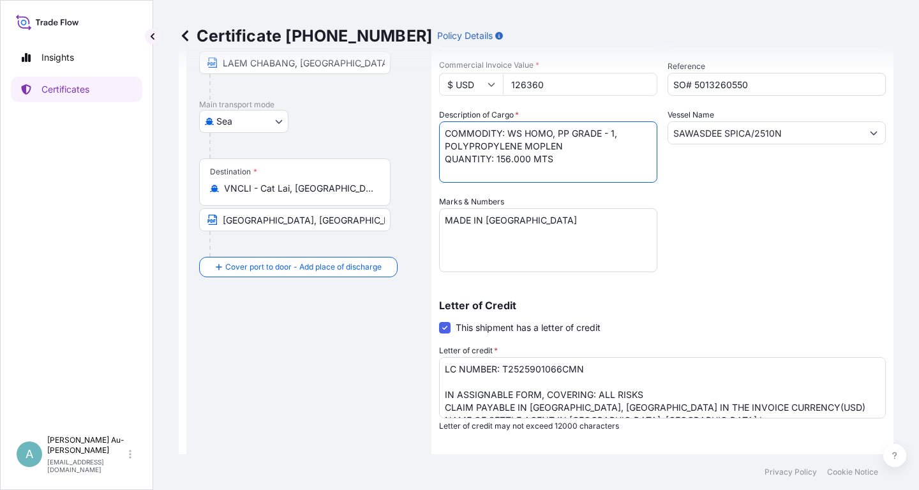
drag, startPoint x: 557, startPoint y: 132, endPoint x: 577, endPoint y: 140, distance: 21.7
click at [559, 133] on textarea "COMMODITY: WS HOMO, PP GRADE - 1, POLYPROPYLENE MOPLEN QUANTITY: 156.000 MTS" at bounding box center [548, 151] width 218 height 61
click at [506, 147] on textarea "COMMODITY: WS HOMO, PP GRADE - 1, POLYPROPYLENE MOPLEN QUANTITY: 156.000 MTS" at bounding box center [548, 151] width 218 height 61
click at [508, 134] on textarea "COMMODITY: WS HOMO, PP GRADE - 1, POLYPROPYLENE MOPLEN QUANTITY: 156.000 MTS" at bounding box center [548, 151] width 218 height 61
click at [442, 156] on textarea "COMMODITY: WS HOMO, PP GRADE - 1, POLYPROPYLENE MOPLEN QUANTITY: 156.000 MTS" at bounding box center [548, 151] width 218 height 61
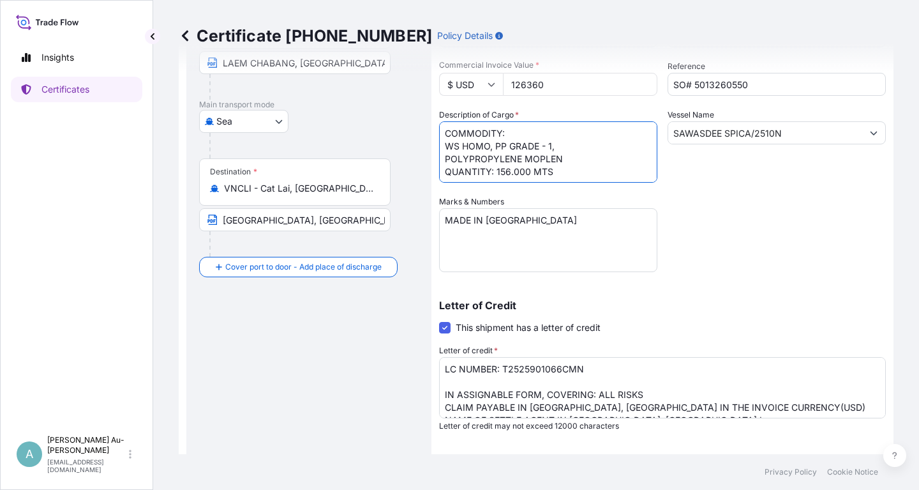
scroll to position [318, 0]
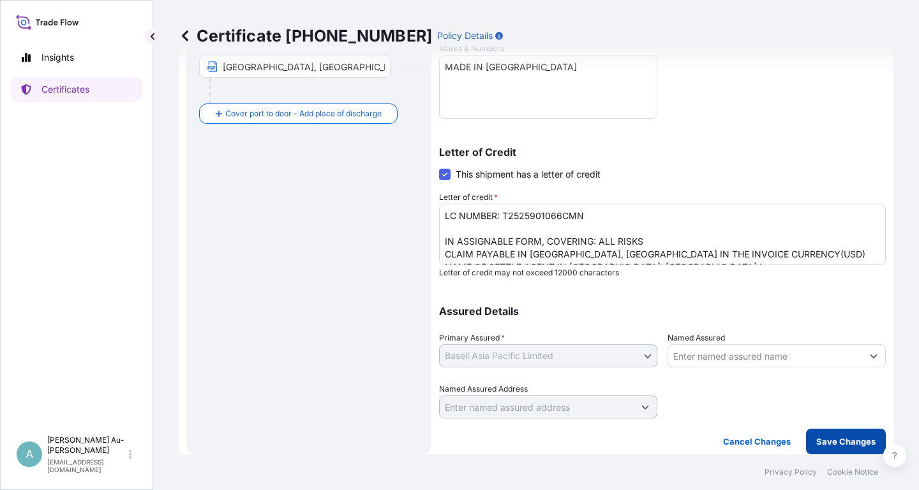
type textarea "COMMODITY: WS HOMO, PP GRADE - 1, POLYPROPYLENE MOPLEN QUANTITY: 156.000 MTS"
click at [838, 441] on p "Save Changes" at bounding box center [846, 441] width 59 height 13
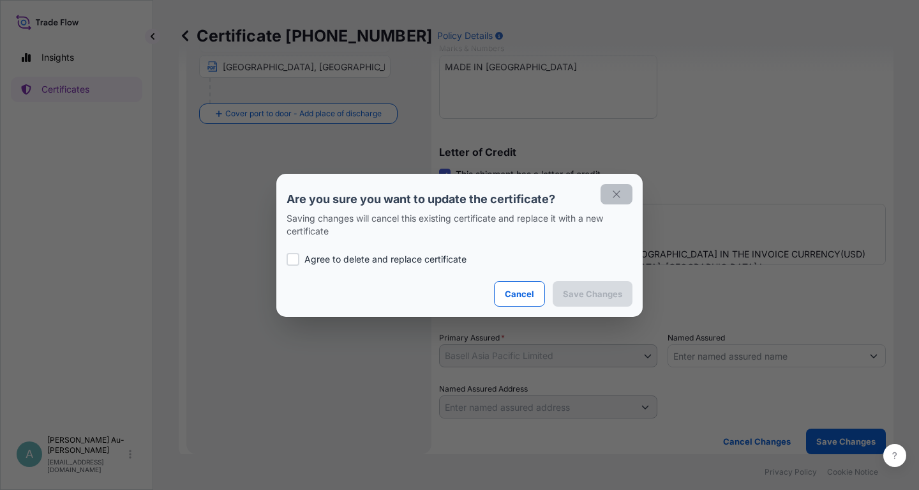
click at [612, 196] on icon "button" at bounding box center [616, 193] width 11 height 11
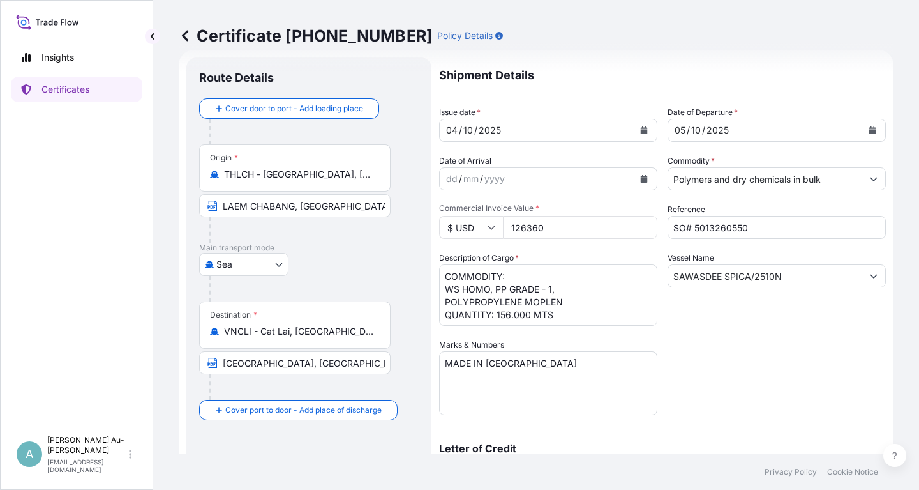
scroll to position [0, 0]
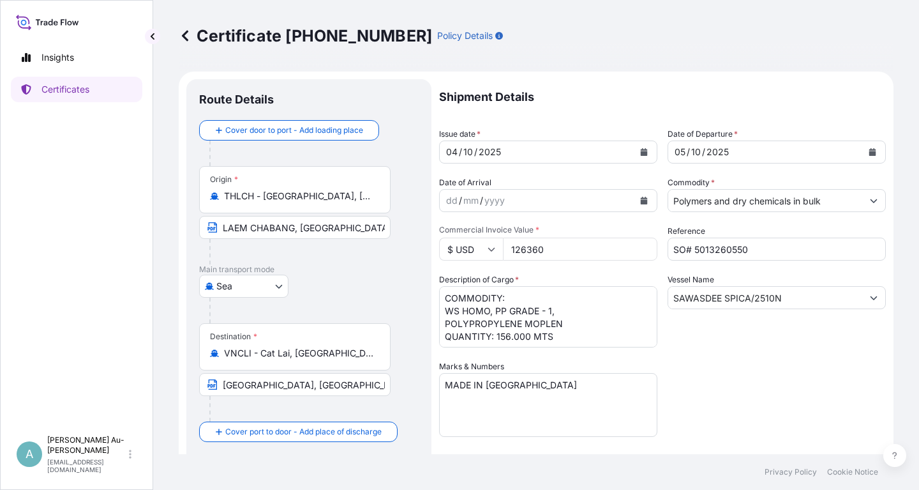
click at [643, 153] on icon "Calendar" at bounding box center [644, 152] width 7 height 8
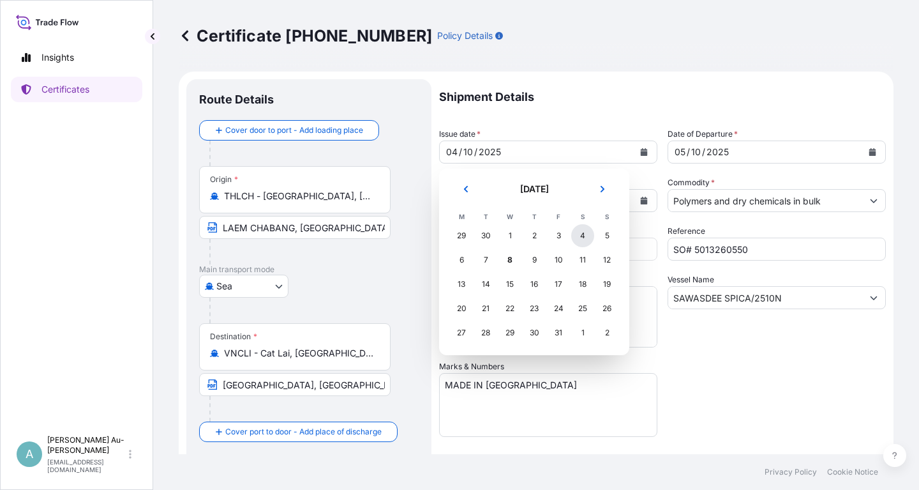
click at [580, 235] on div "4" at bounding box center [582, 235] width 23 height 23
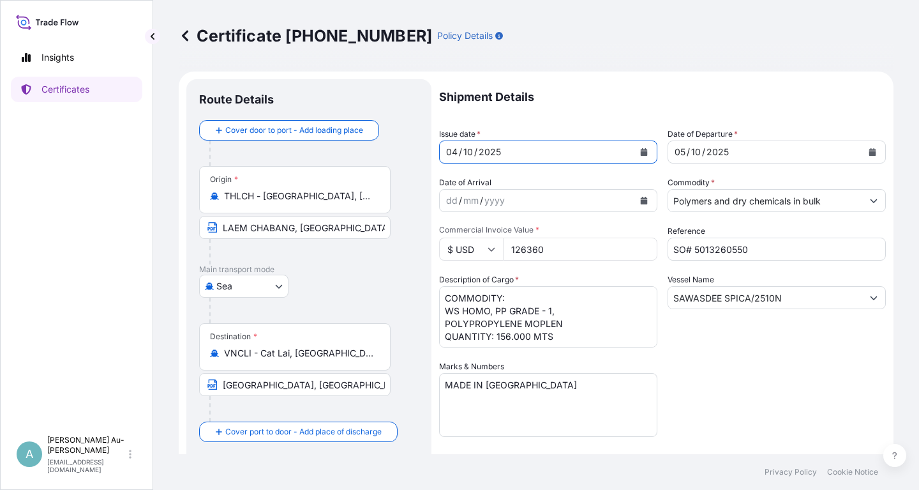
click at [707, 366] on div "Shipment Details Issue date * [DATE] Date of Departure * [DATE] Date of Arrival…" at bounding box center [662, 407] width 447 height 657
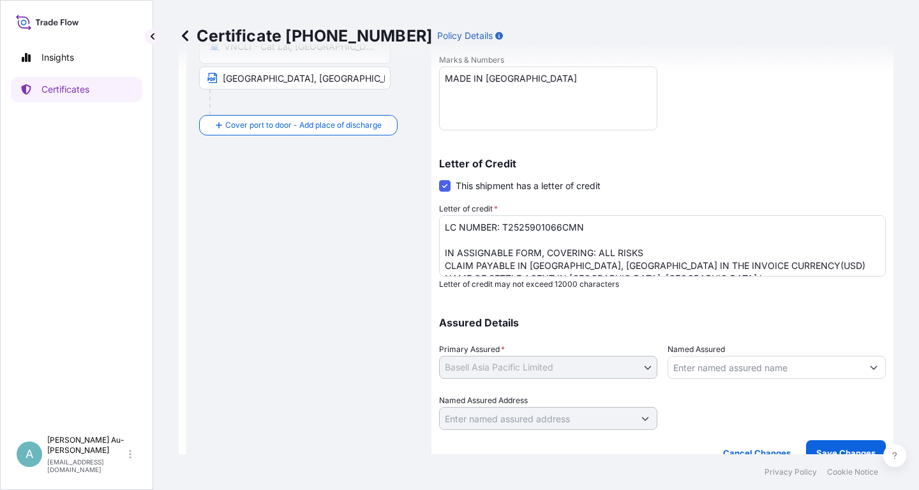
scroll to position [318, 0]
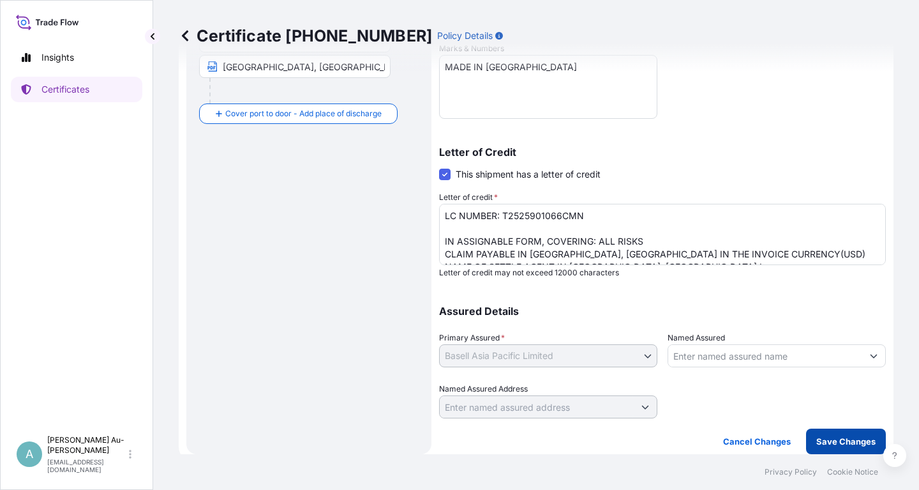
click at [834, 440] on p "Save Changes" at bounding box center [846, 441] width 59 height 13
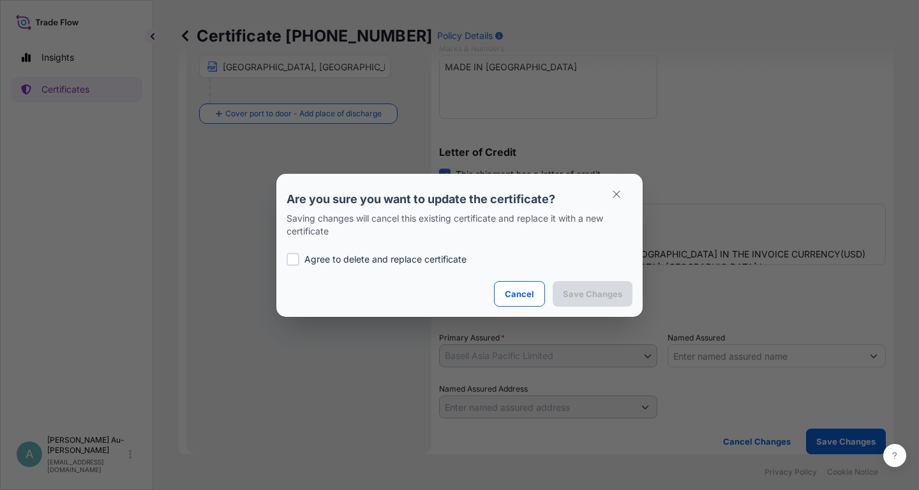
click at [342, 260] on p "Agree to delete and replace certificate" at bounding box center [386, 259] width 162 height 13
checkbox input "true"
click at [598, 291] on p "Save Changes" at bounding box center [592, 293] width 59 height 13
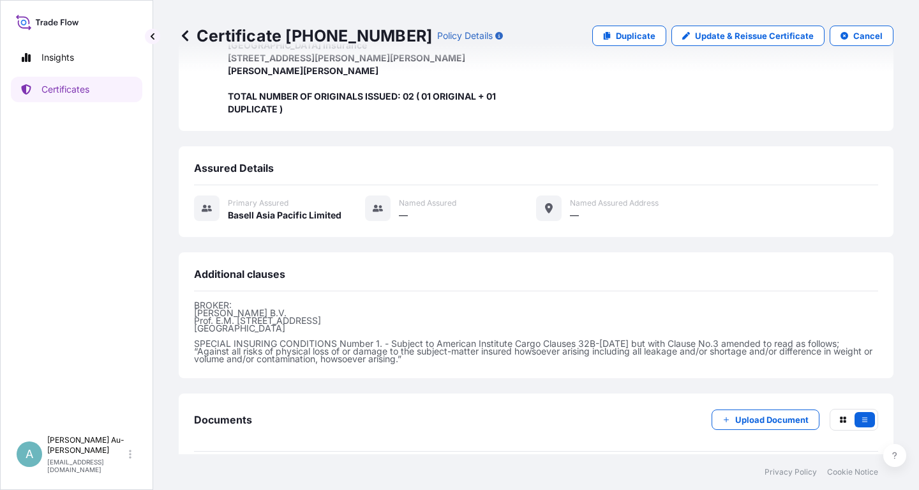
scroll to position [428, 0]
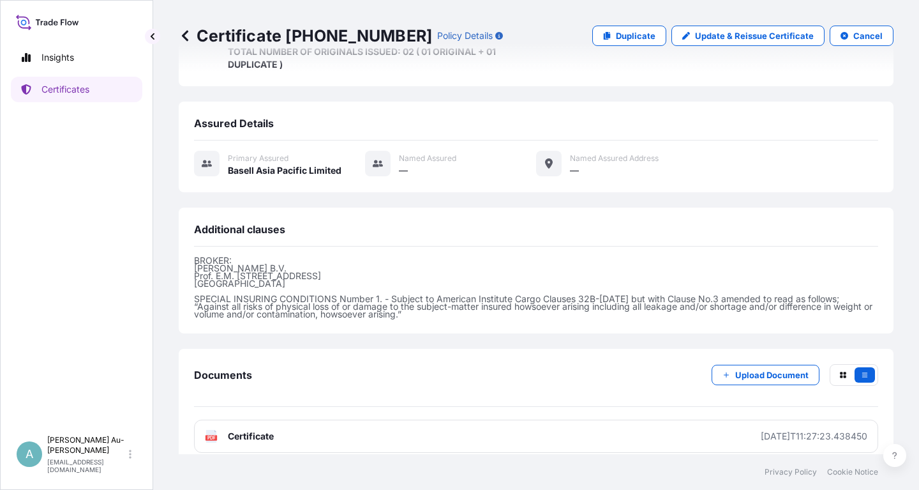
click at [370, 425] on link "PDF Certificate [DATE]T11:27:23.438450" at bounding box center [536, 435] width 684 height 33
click at [87, 93] on p "Certificates" at bounding box center [66, 89] width 48 height 13
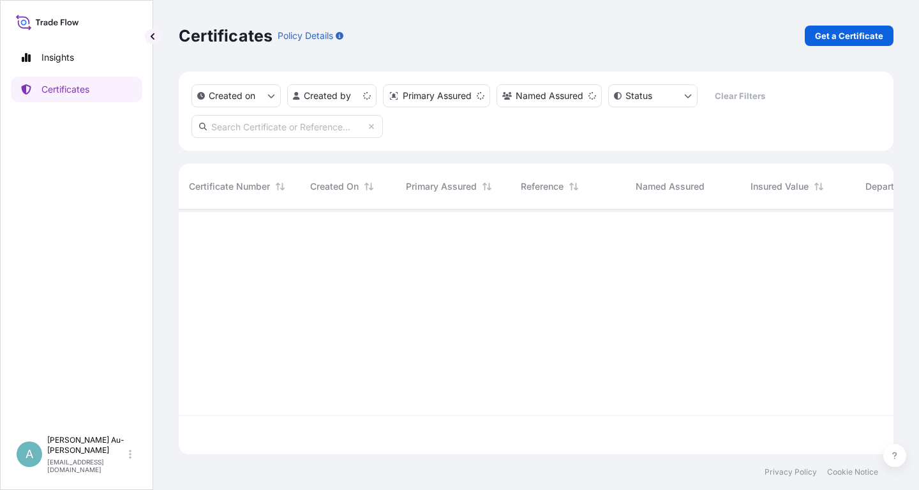
scroll to position [252, 715]
click at [269, 132] on input "text" at bounding box center [288, 126] width 192 height 23
type input "5"
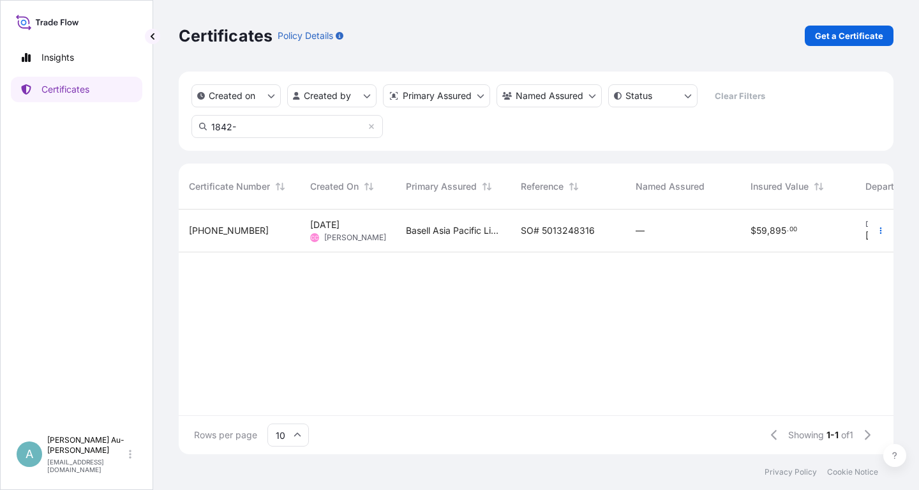
type input "1842-"
click at [547, 235] on span "SO# 5013248316" at bounding box center [558, 230] width 74 height 13
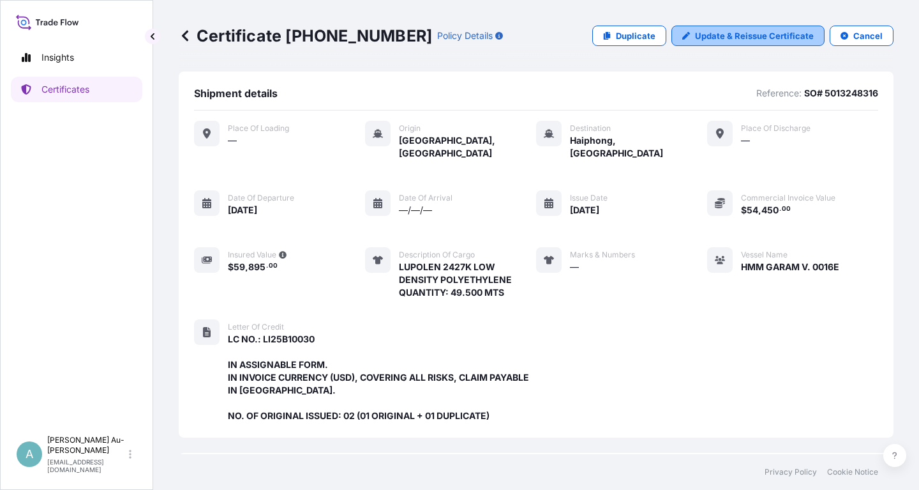
click at [750, 36] on p "Update & Reissue Certificate" at bounding box center [754, 35] width 119 height 13
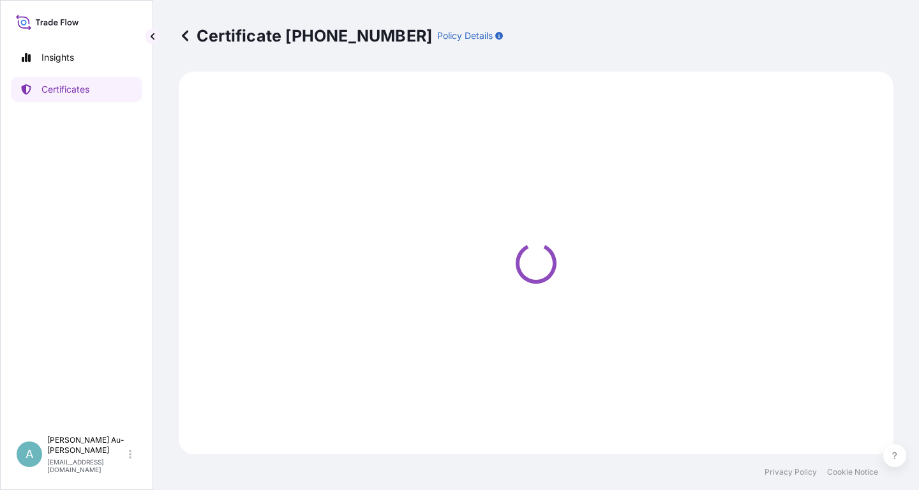
select select "Sea"
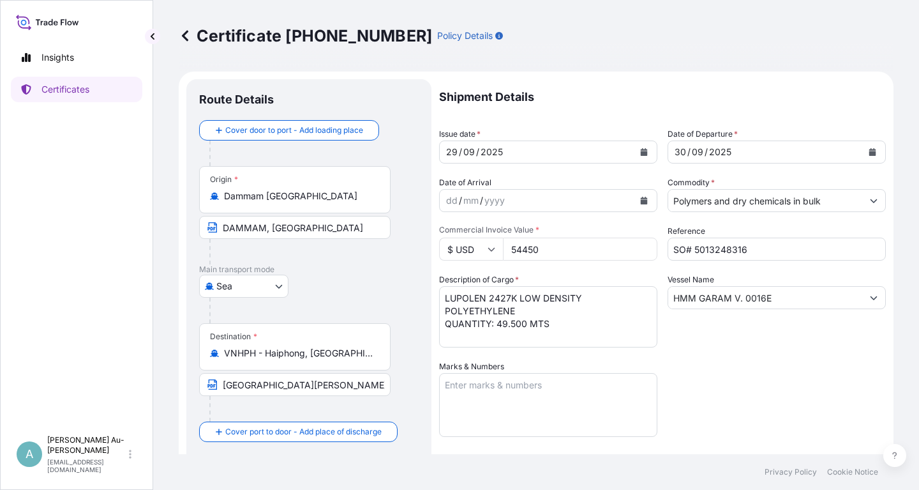
select select "32034"
click at [644, 152] on icon "Calendar" at bounding box center [644, 152] width 7 height 8
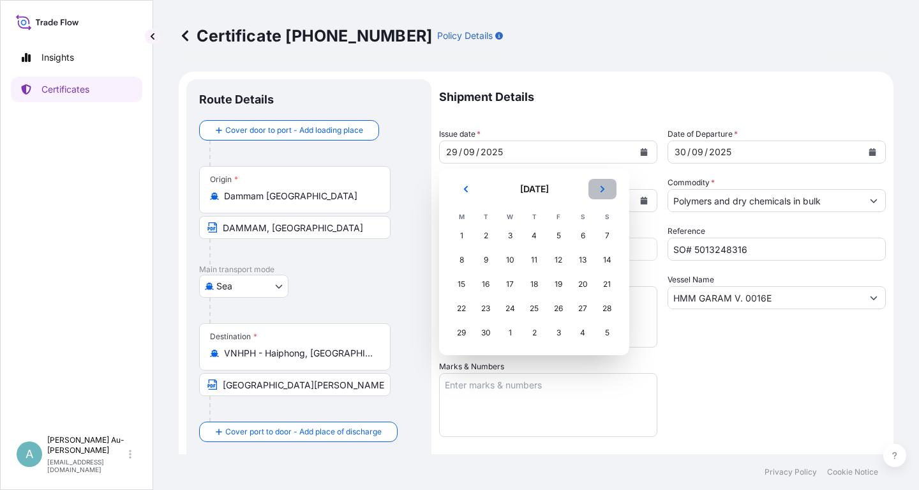
click at [601, 190] on icon "Next" at bounding box center [603, 189] width 8 height 8
click at [534, 239] on div "2" at bounding box center [534, 235] width 23 height 23
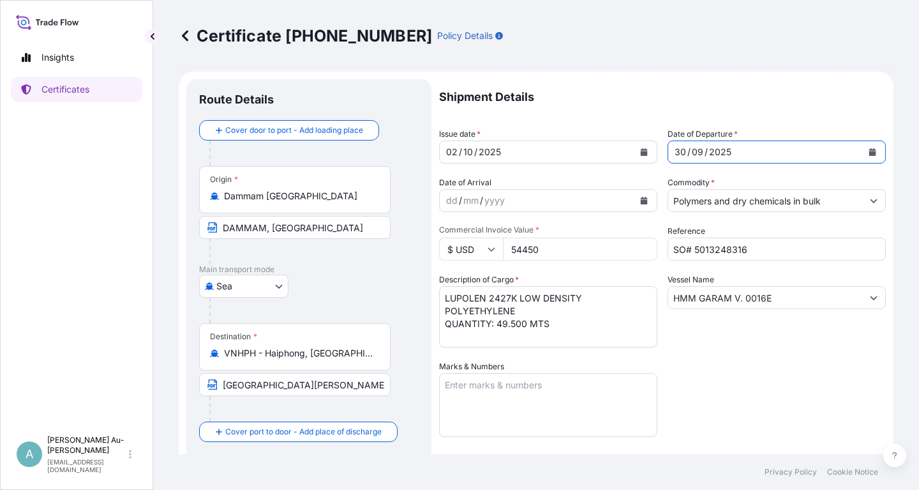
click at [875, 151] on icon "Calendar" at bounding box center [873, 152] width 7 height 8
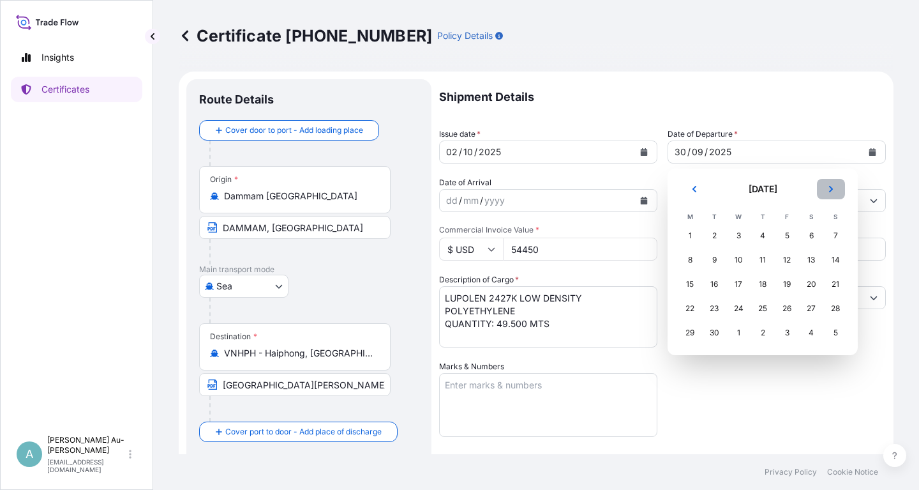
click at [833, 188] on icon "Next" at bounding box center [831, 189] width 8 height 8
click at [789, 239] on div "3" at bounding box center [787, 235] width 23 height 23
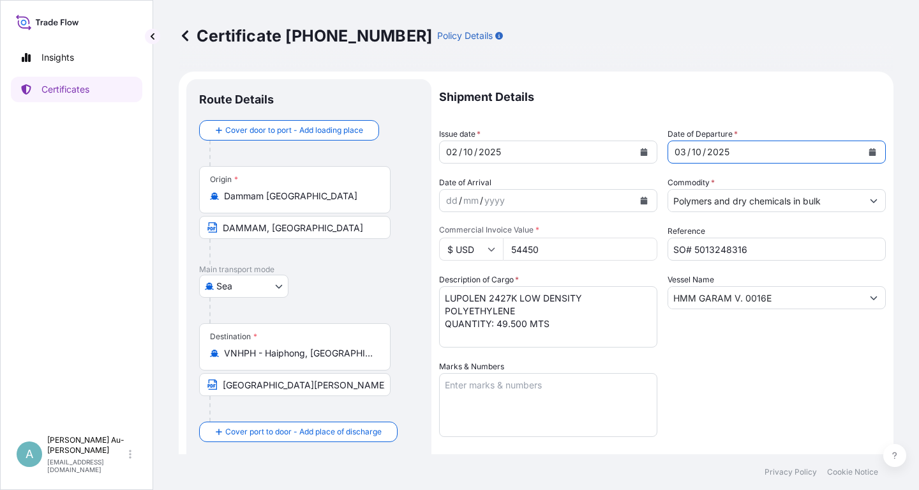
click at [719, 356] on div "Shipment Details Issue date * [DATE] Date of Departure * [DATE] Date of Arrival…" at bounding box center [662, 407] width 447 height 657
click at [764, 352] on div "Shipment Details Issue date * [DATE] Date of Departure * [DATE] Date of Arrival…" at bounding box center [662, 407] width 447 height 657
click at [277, 386] on input "[GEOGRAPHIC_DATA][PERSON_NAME], [GEOGRAPHIC_DATA]" at bounding box center [295, 384] width 192 height 23
type input "HAI [PERSON_NAME], [GEOGRAPHIC_DATA]"
drag, startPoint x: 740, startPoint y: 370, endPoint x: 714, endPoint y: 374, distance: 25.8
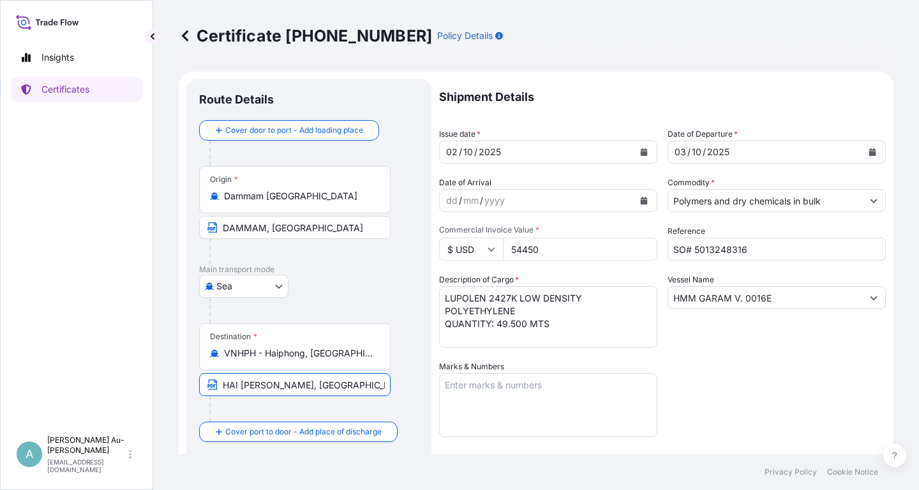
click at [730, 371] on div "Shipment Details Issue date * [DATE] Date of Departure * [DATE] Date of Arrival…" at bounding box center [662, 407] width 447 height 657
click at [732, 375] on div "Shipment Details Issue date * [DATE] Date of Departure * [DATE] Date of Arrival…" at bounding box center [662, 407] width 447 height 657
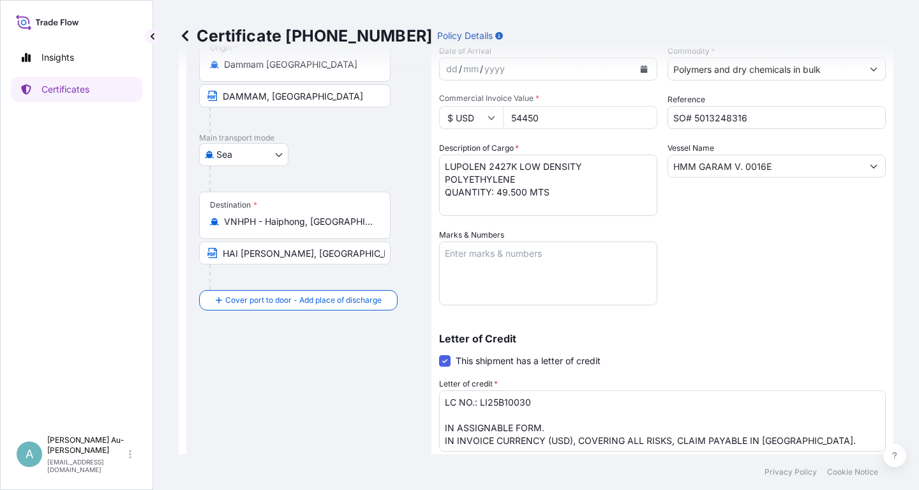
scroll to position [77, 0]
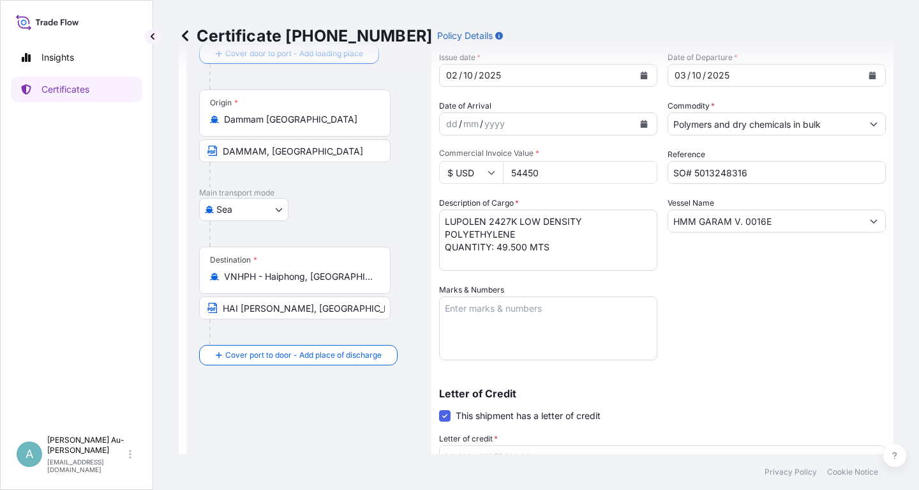
click at [751, 312] on div "Shipment Details Issue date * [DATE] Date of Departure * [DATE] Date of Arrival…" at bounding box center [662, 331] width 447 height 657
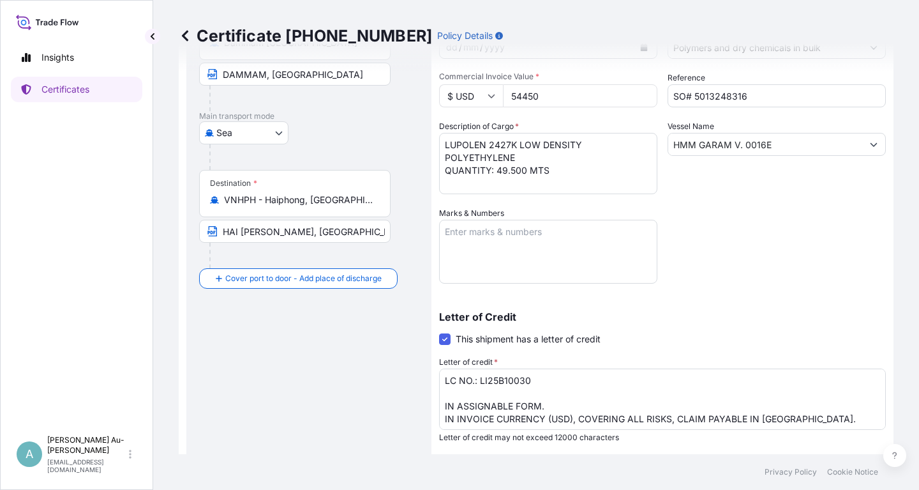
scroll to position [318, 0]
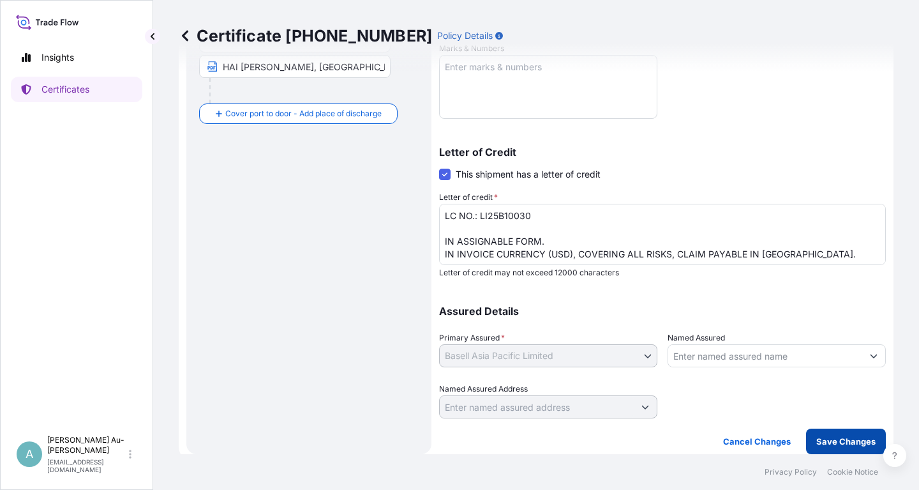
click at [840, 437] on p "Save Changes" at bounding box center [846, 441] width 59 height 13
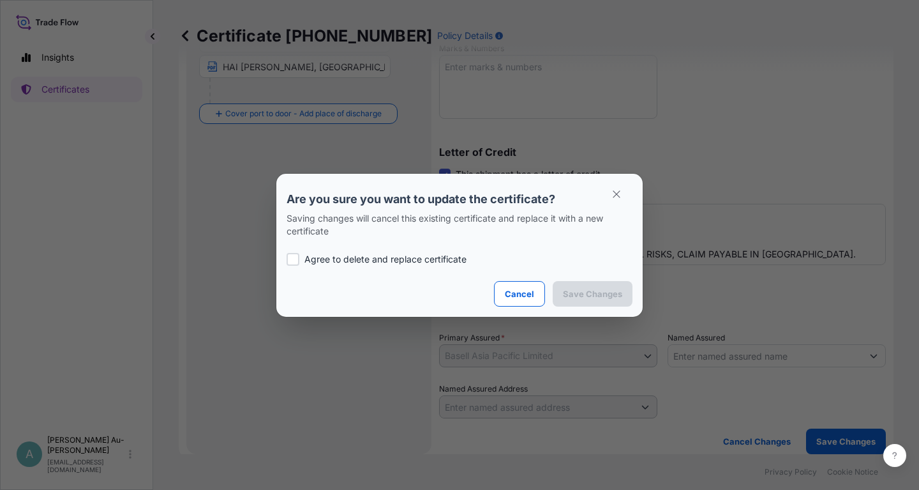
click at [313, 250] on div "Agree to delete and replace certificate" at bounding box center [460, 259] width 346 height 43
click at [317, 258] on p "Agree to delete and replace certificate" at bounding box center [386, 259] width 162 height 13
checkbox input "true"
click at [601, 292] on p "Save Changes" at bounding box center [592, 293] width 59 height 13
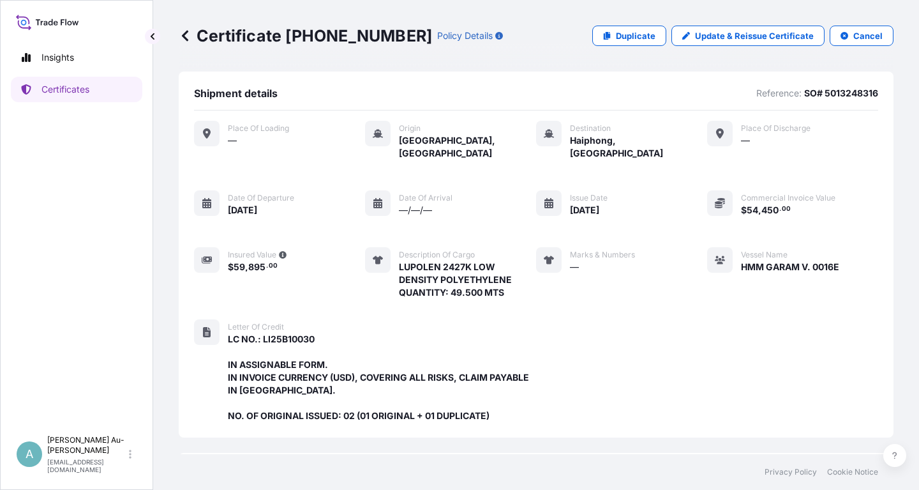
scroll to position [364, 0]
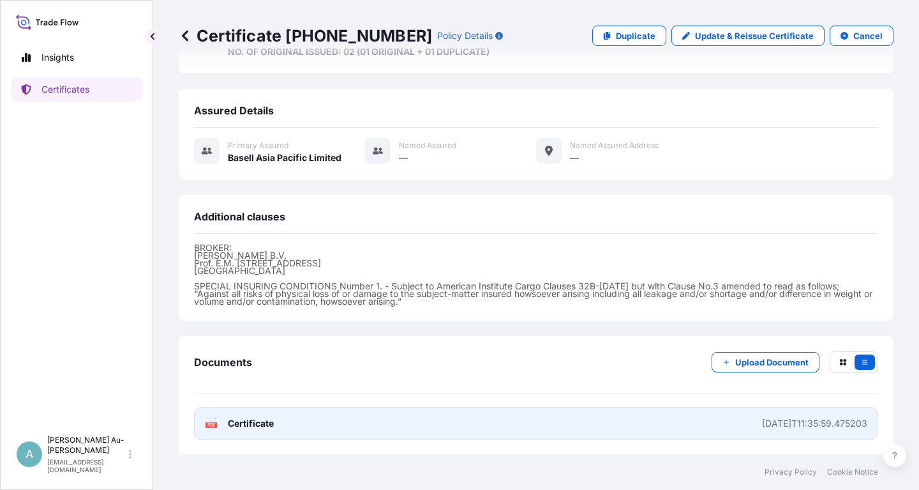
click at [373, 421] on link "PDF Certificate [DATE]T11:35:59.475203" at bounding box center [536, 423] width 684 height 33
